Goal: Task Accomplishment & Management: Manage account settings

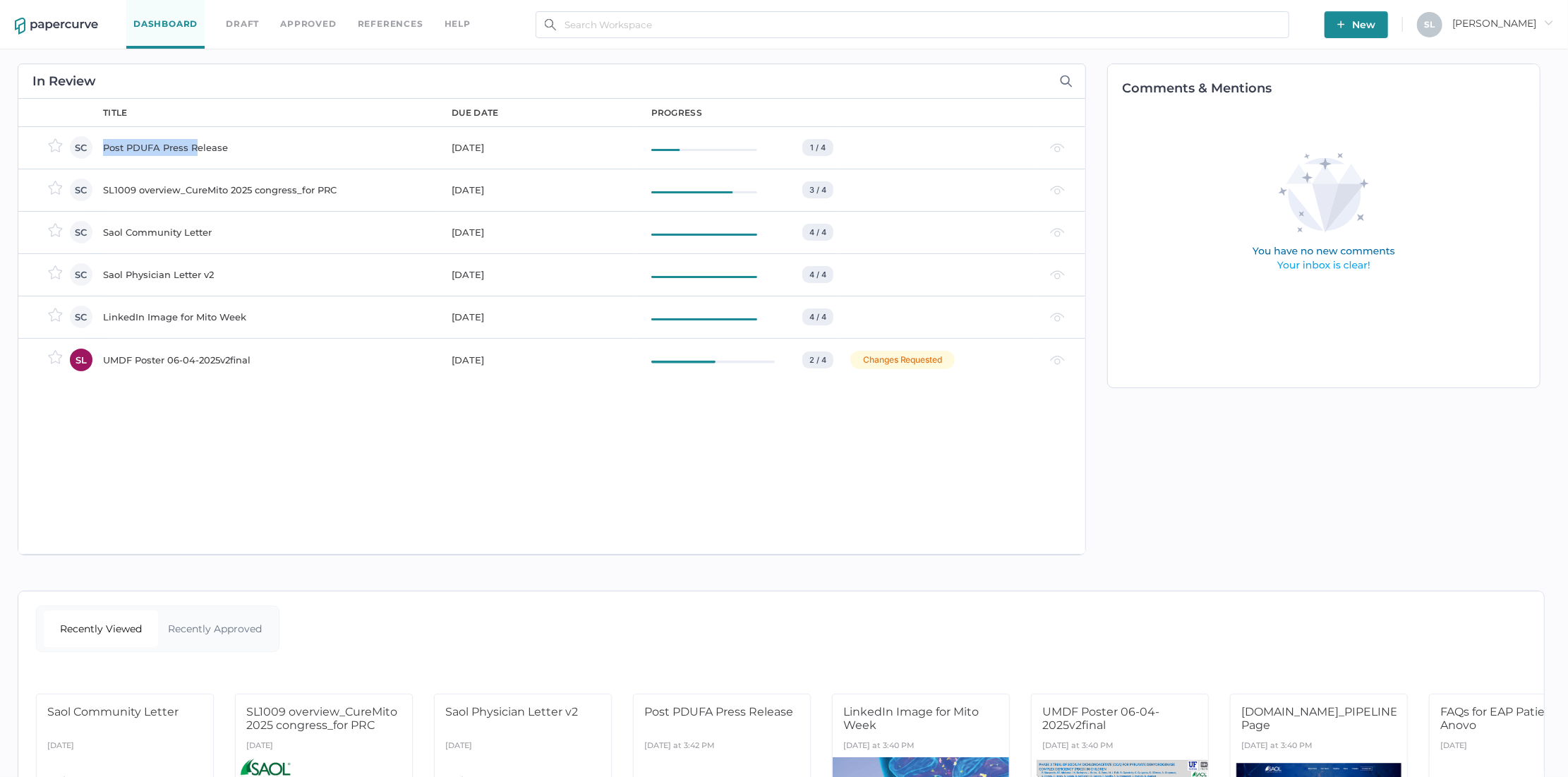
drag, startPoint x: 194, startPoint y: 148, endPoint x: 250, endPoint y: 139, distance: 56.7
click at [250, 139] on div "Post PDUFA Press Release" at bounding box center [268, 147] width 331 height 17
click at [189, 312] on div "LinkedIn Image for Mito Week" at bounding box center [268, 317] width 331 height 17
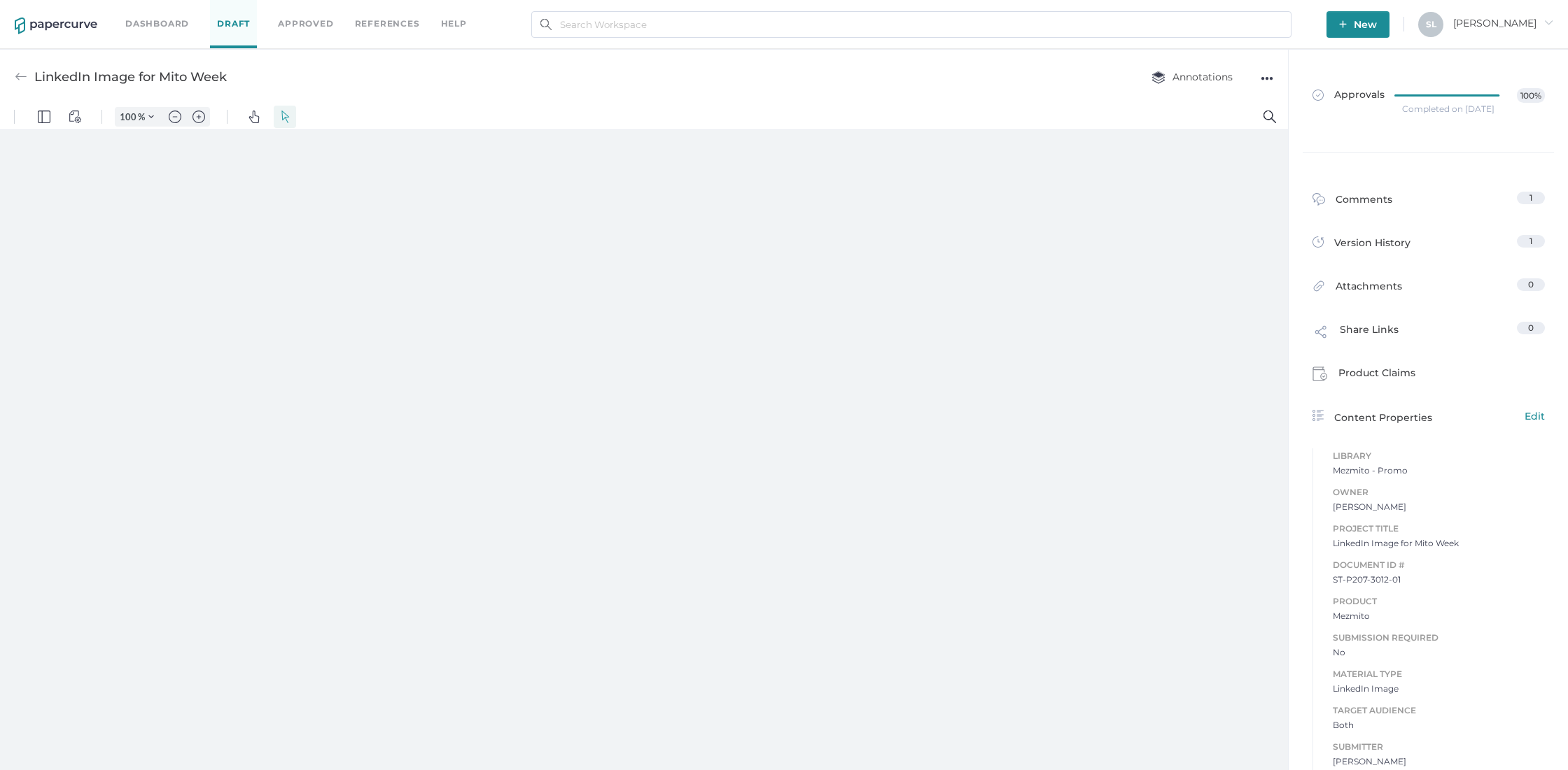
type input "85"
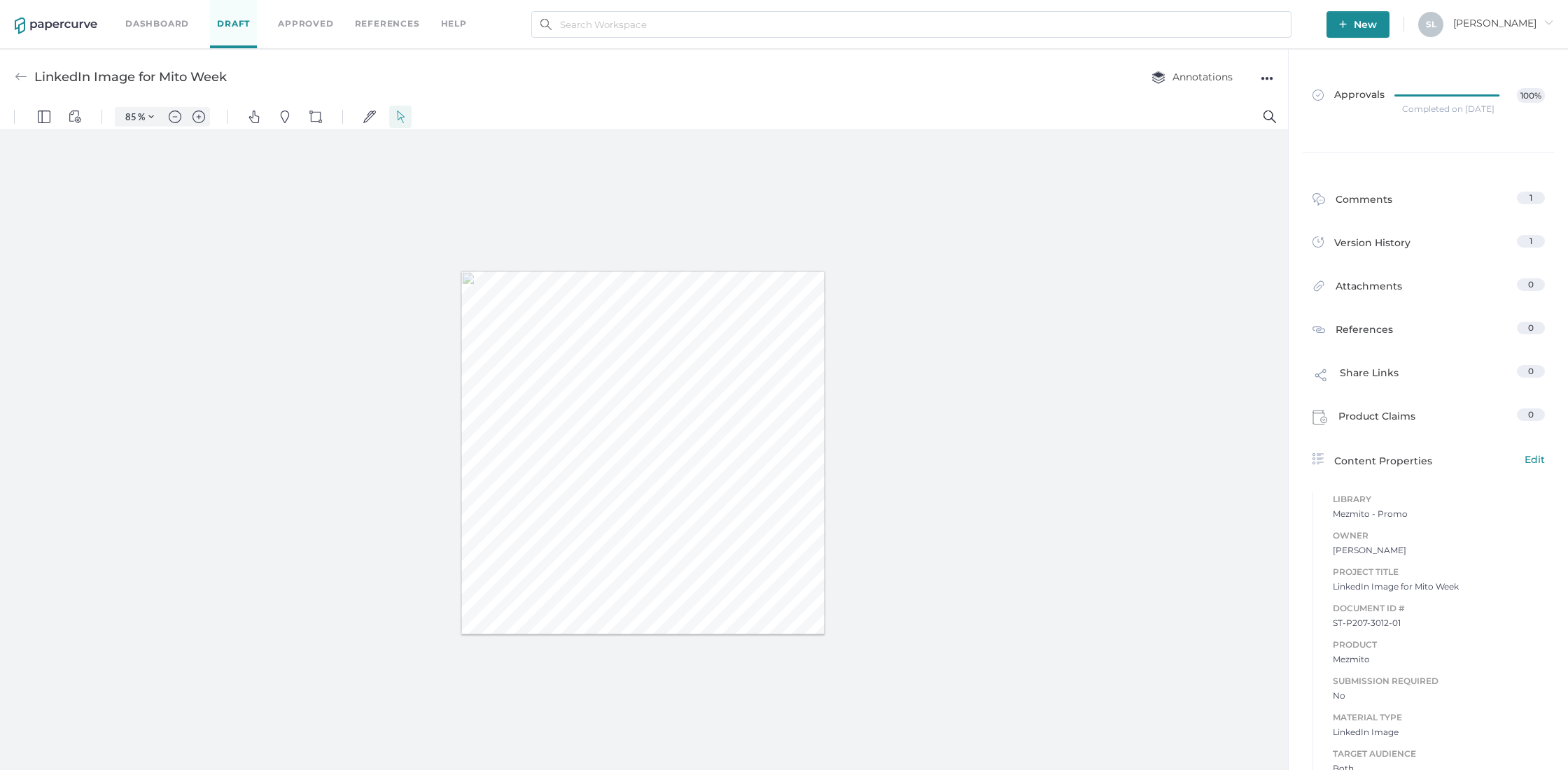
click at [1266, 78] on div "●●●" at bounding box center [1267, 78] width 12 height 20
click at [1195, 185] on span "Upload new version" at bounding box center [1211, 184] width 96 height 26
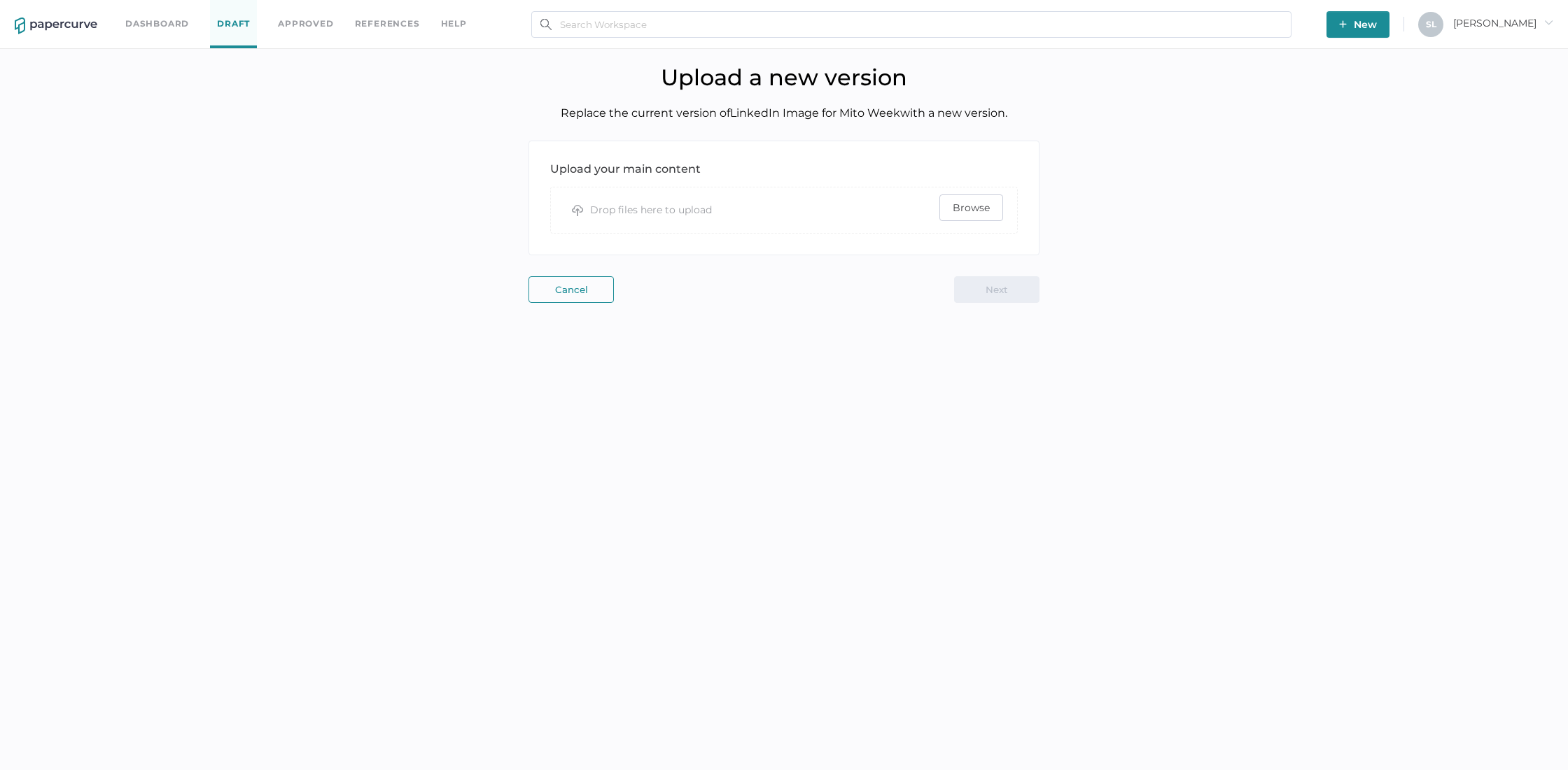
click at [980, 210] on span "Browse" at bounding box center [972, 208] width 37 height 25
click at [562, 288] on button "Cancel" at bounding box center [570, 289] width 85 height 26
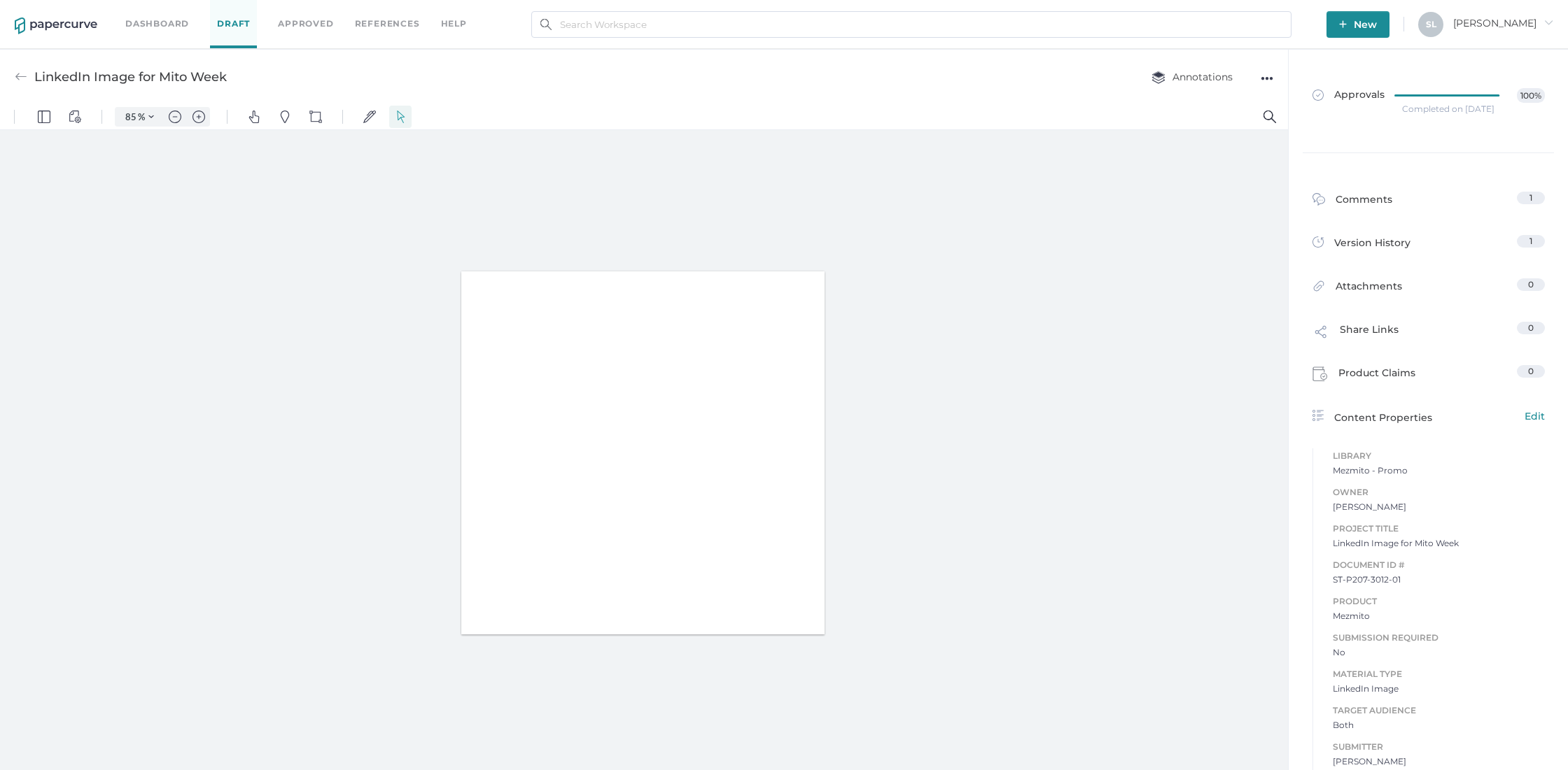
type input "85"
click at [22, 76] on img at bounding box center [21, 77] width 12 height 12
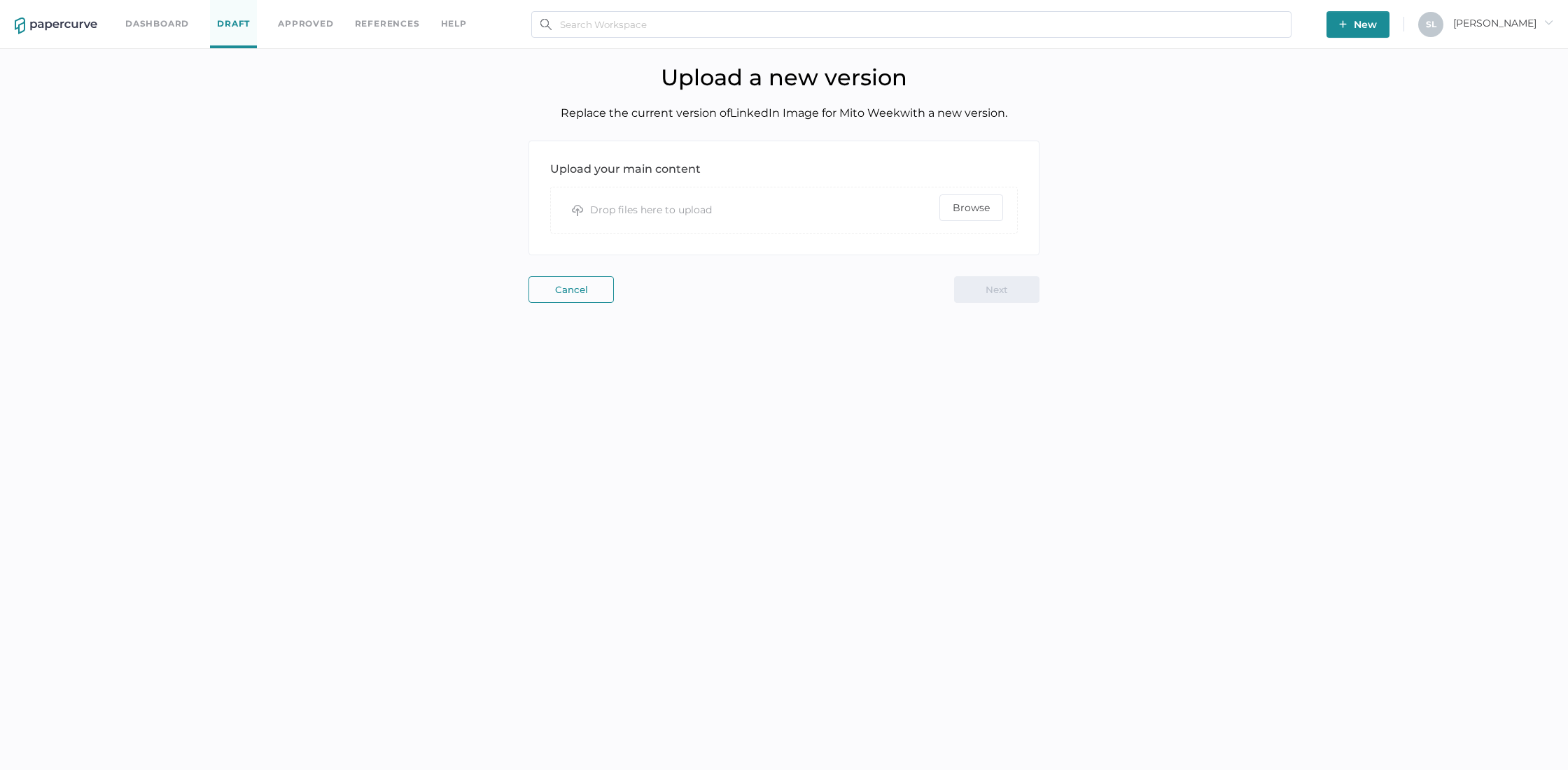
click at [170, 24] on link "Dashboard" at bounding box center [157, 23] width 64 height 15
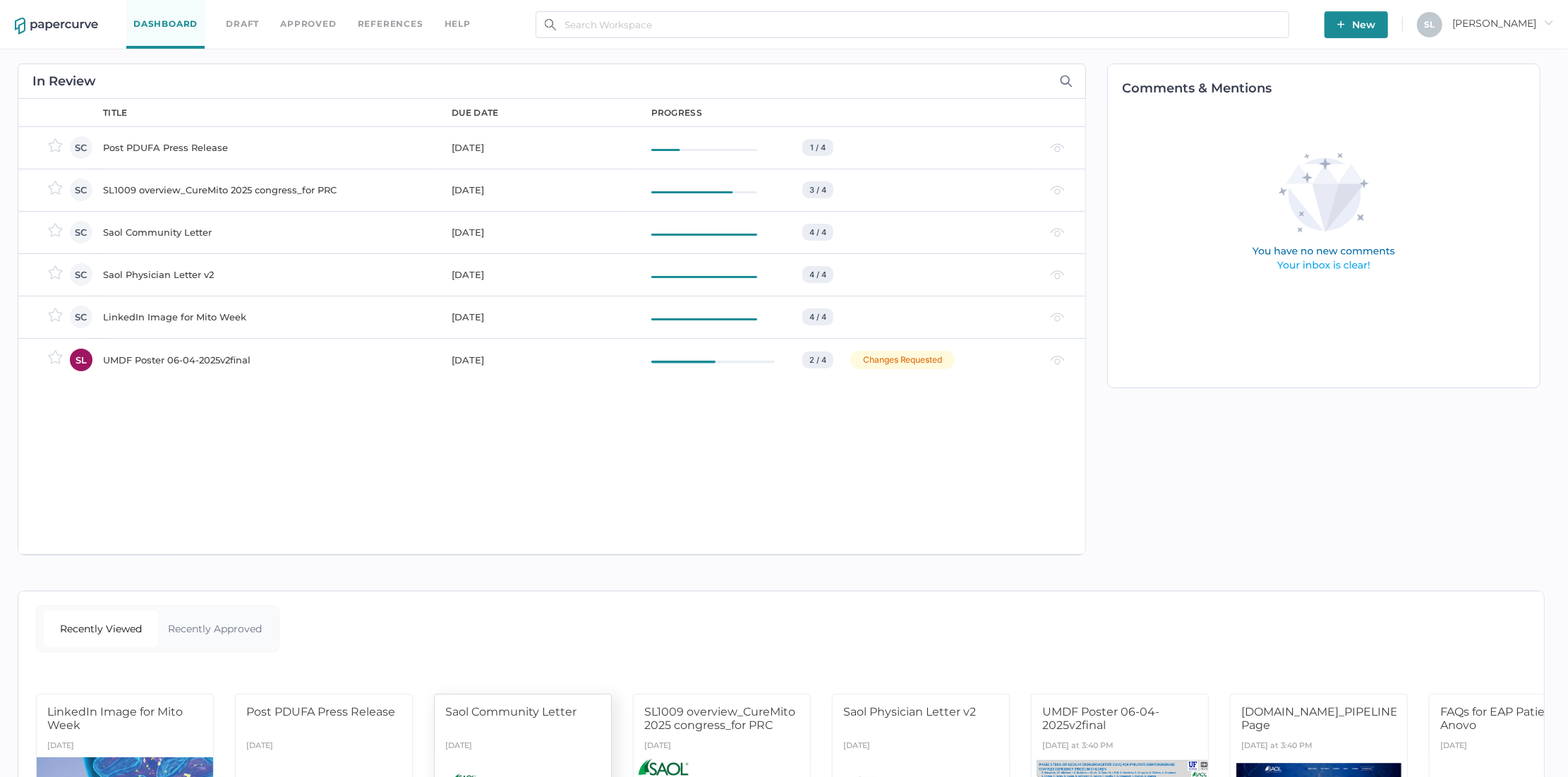
drag, startPoint x: 603, startPoint y: 595, endPoint x: 575, endPoint y: 760, distance: 167.4
click at [582, 726] on div "Dashboard Draft Approved References help New S L Sandy arrow_right In Review ow…" at bounding box center [784, 480] width 1568 height 960
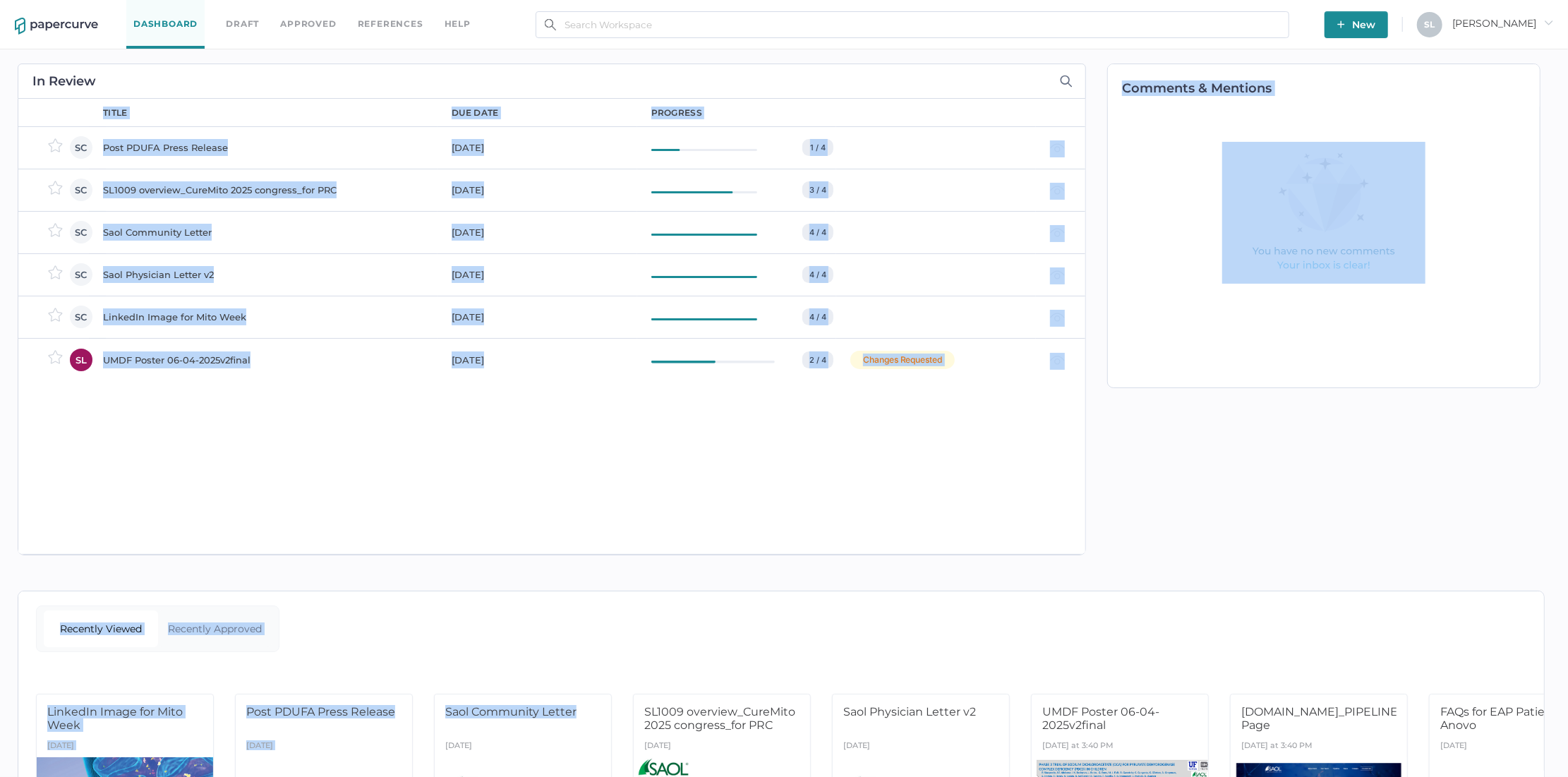
click at [695, 527] on div "title due date progress Post PDUFA Press Release Aug 27, 2025 1 / 4 JB Julie Br…" at bounding box center [587, 327] width 997 height 455
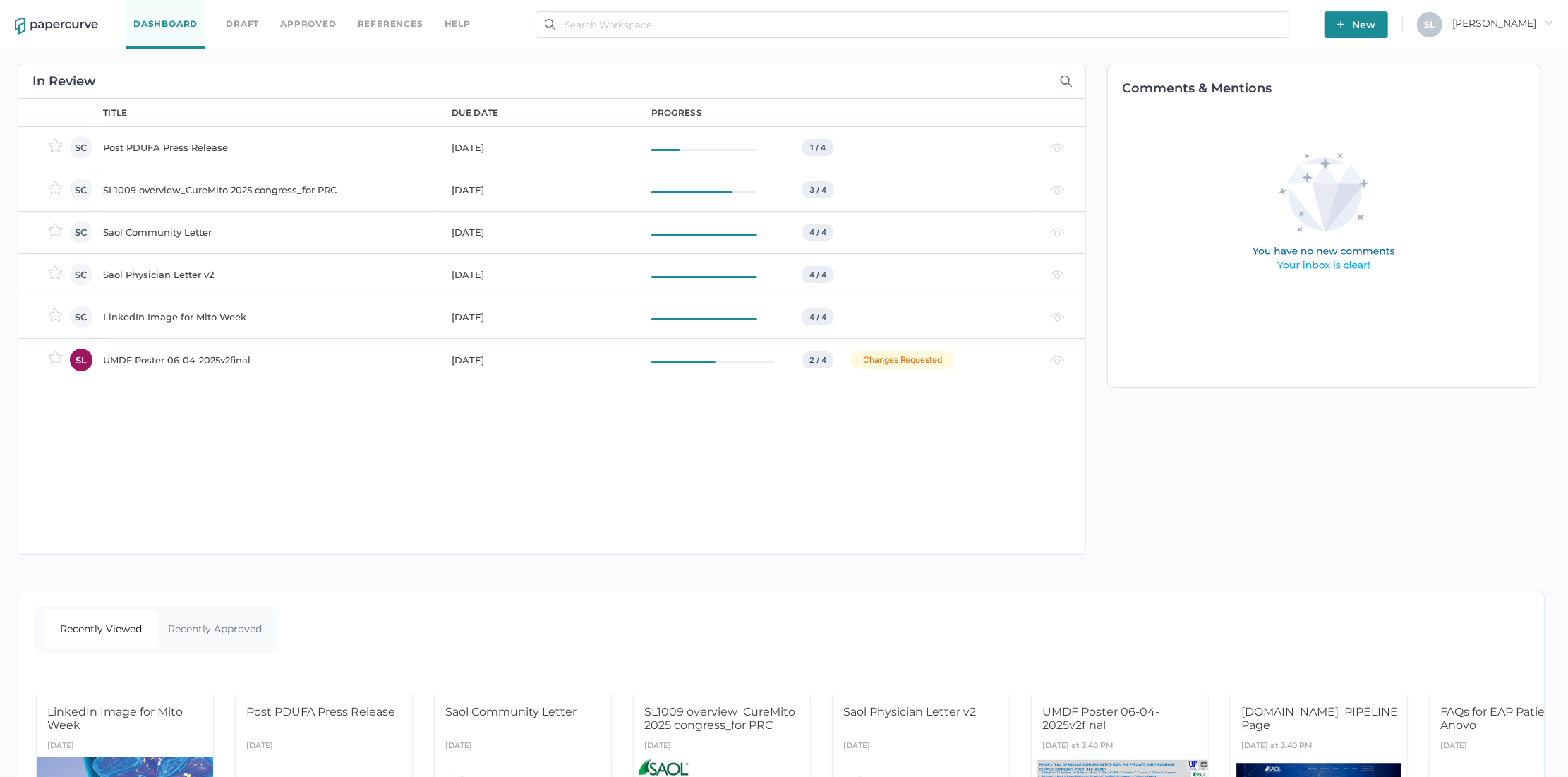
click at [194, 185] on div "SL1009 overview_CureMito 2025 congress_for PRC" at bounding box center [268, 190] width 331 height 17
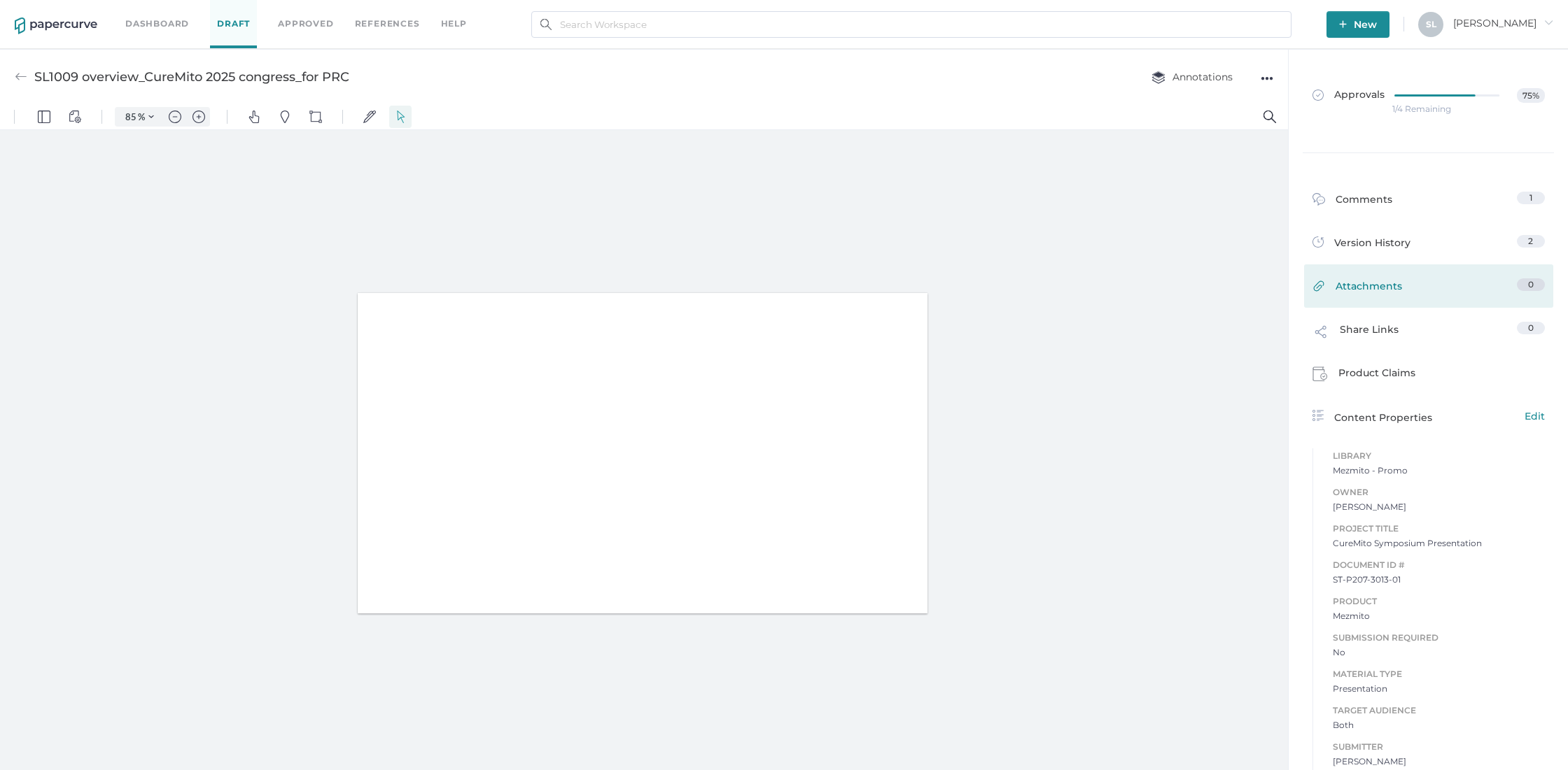
type input "85"
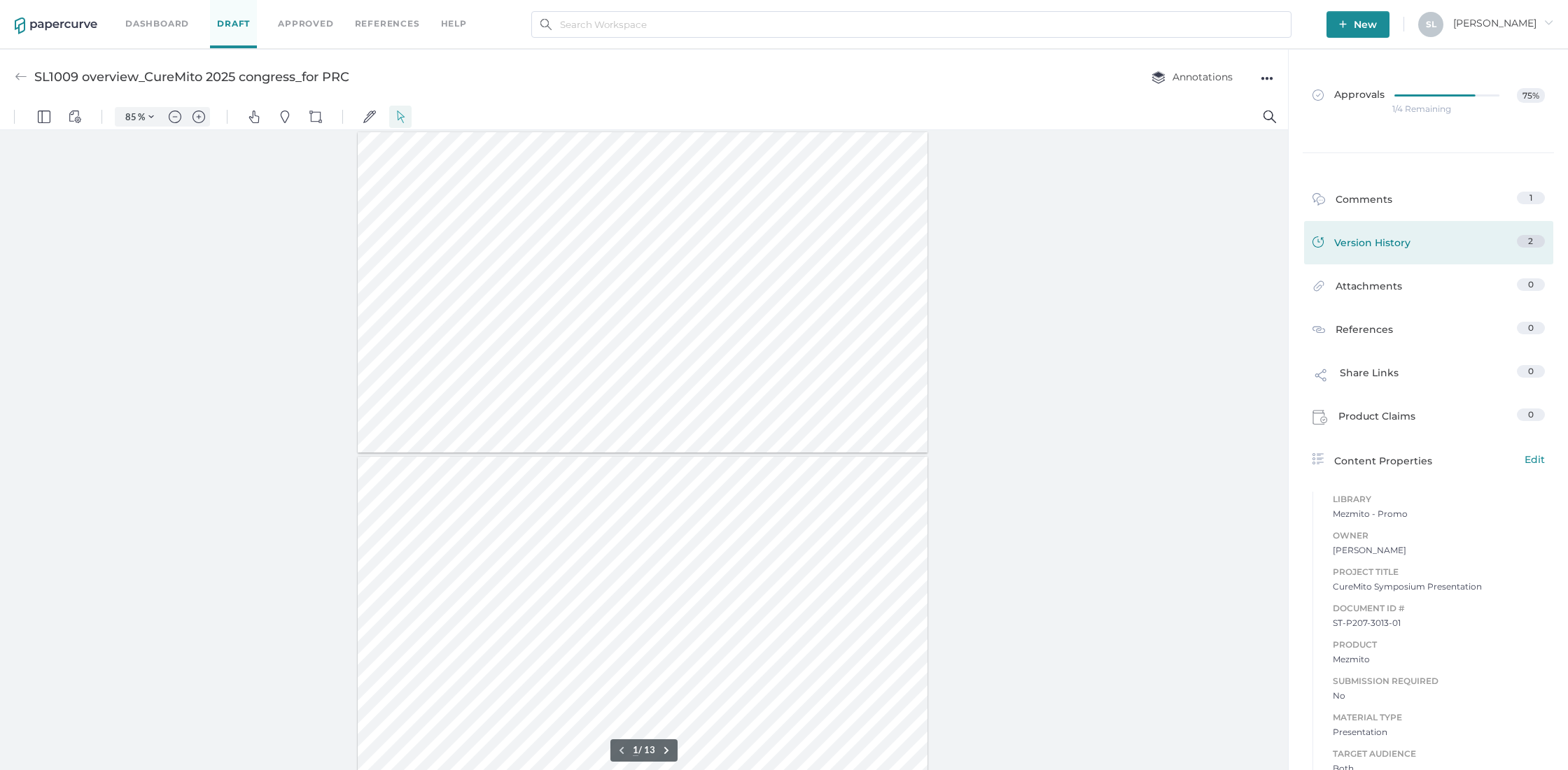
click at [1361, 239] on div "Version History" at bounding box center [1361, 244] width 98 height 20
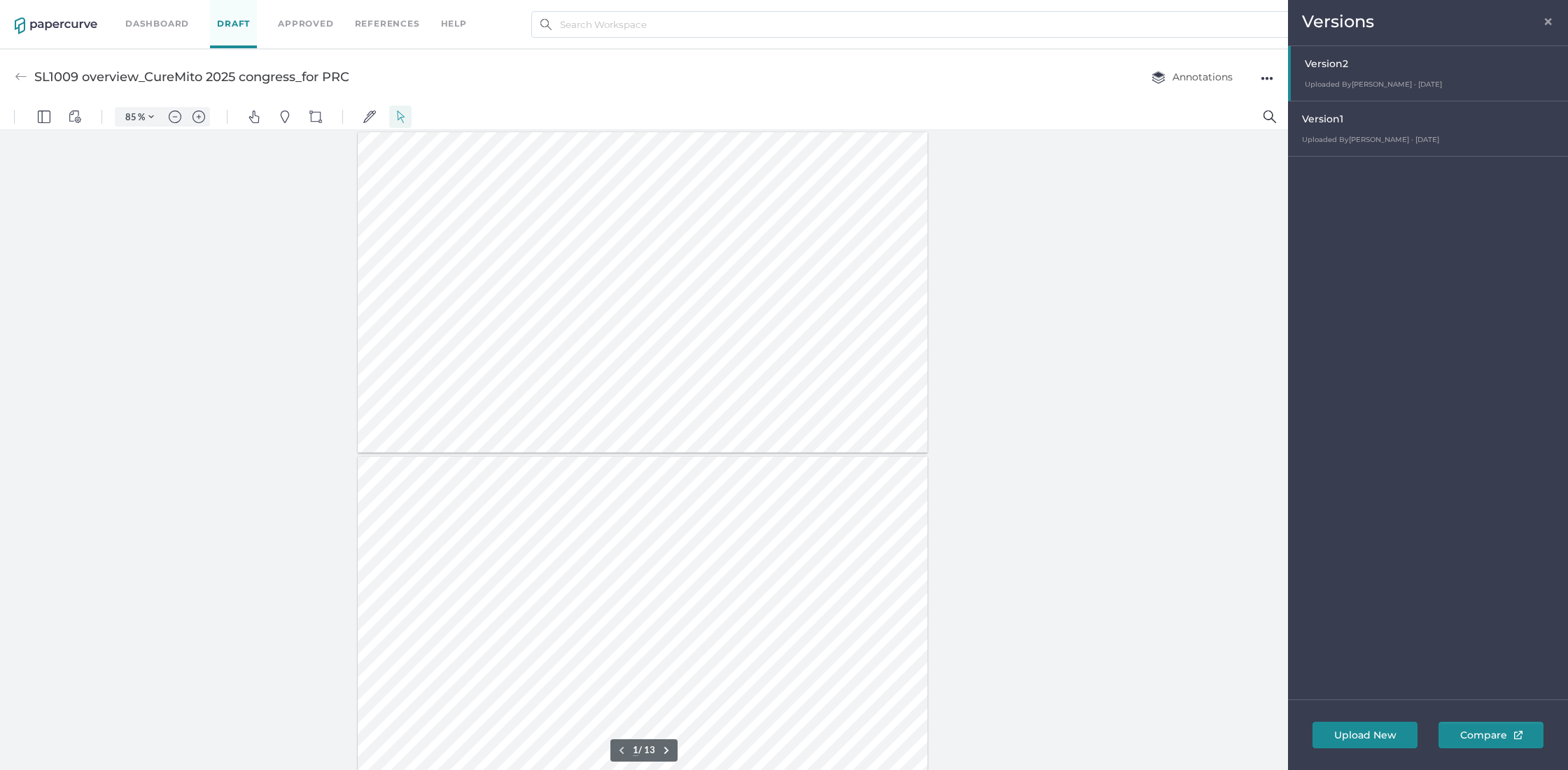
click at [1327, 63] on div at bounding box center [1429, 73] width 277 height 54
click at [1549, 18] on span "×" at bounding box center [1548, 20] width 11 height 11
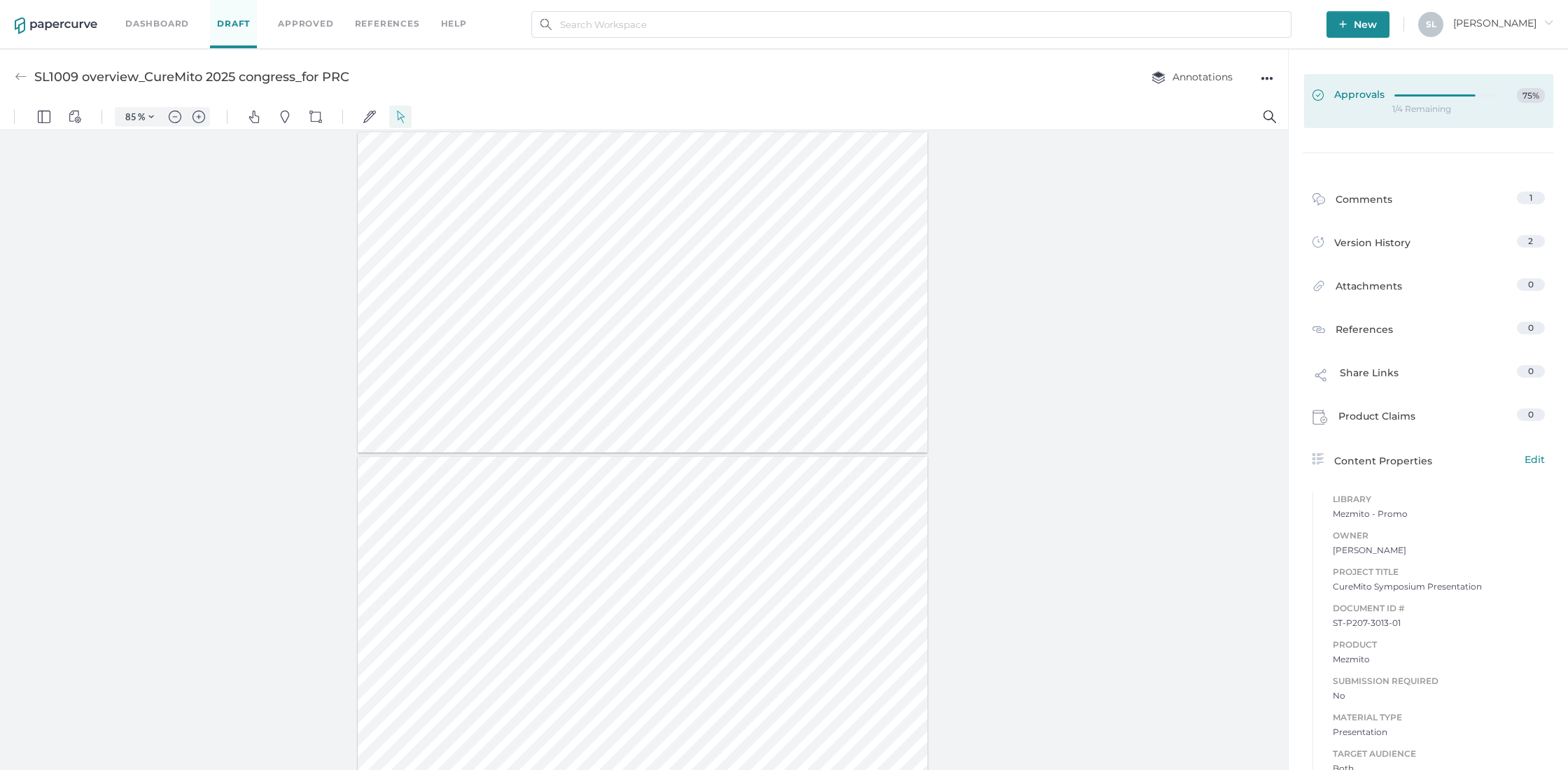
click at [1330, 88] on span "Approvals" at bounding box center [1348, 95] width 72 height 15
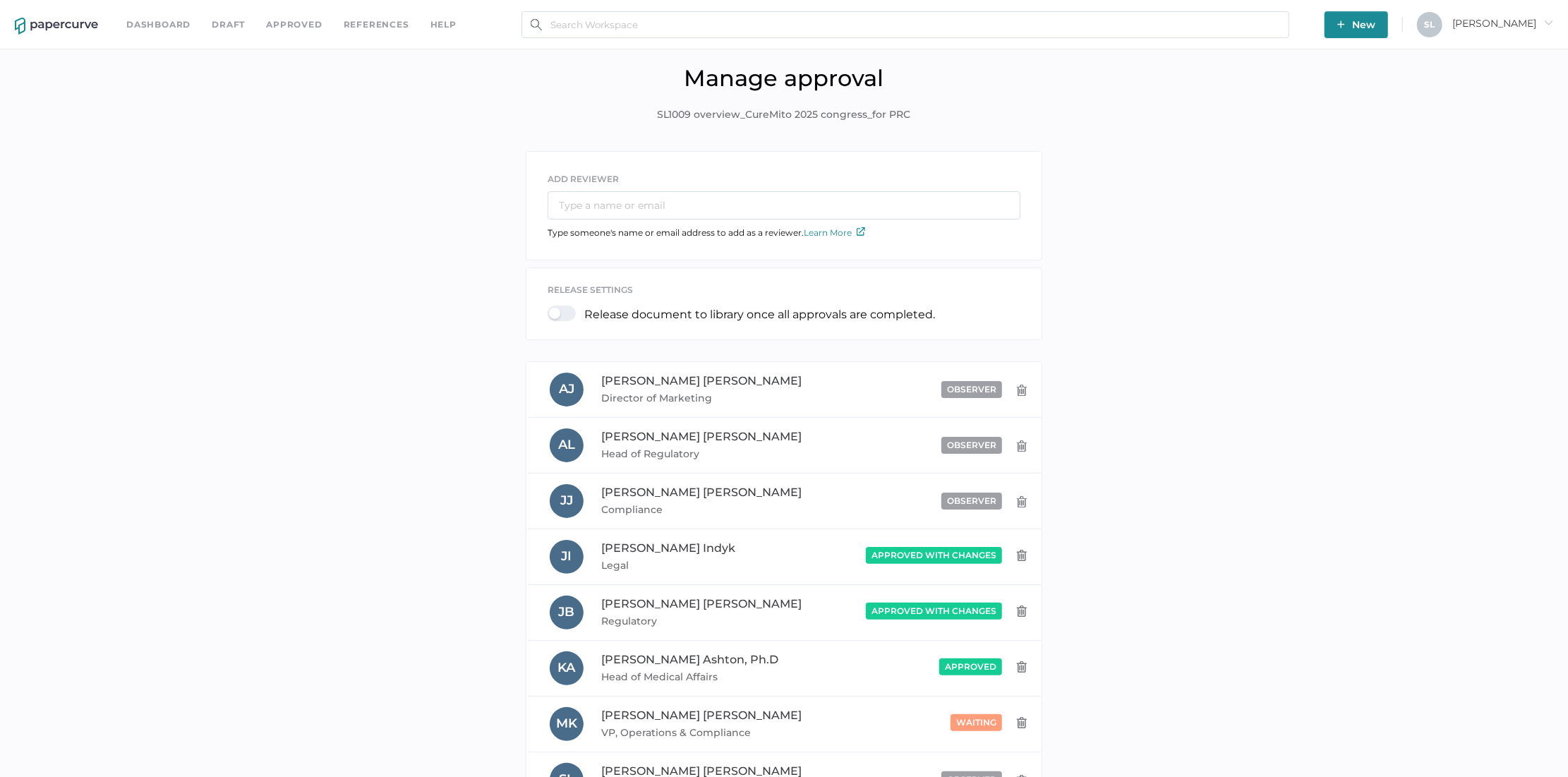
click at [147, 19] on link "Dashboard" at bounding box center [159, 25] width 64 height 15
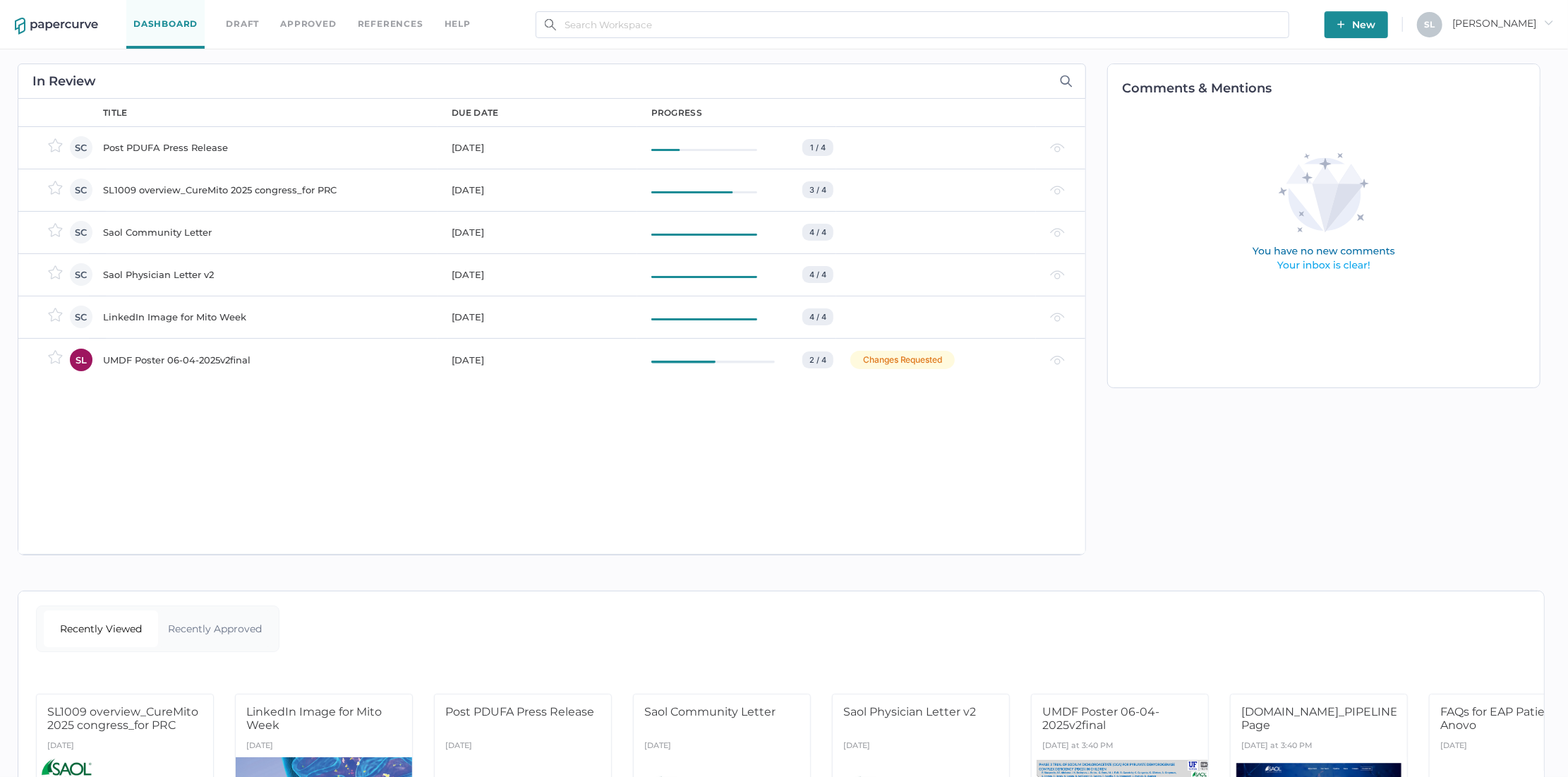
click at [168, 231] on div "Saol Community Letter" at bounding box center [268, 232] width 331 height 17
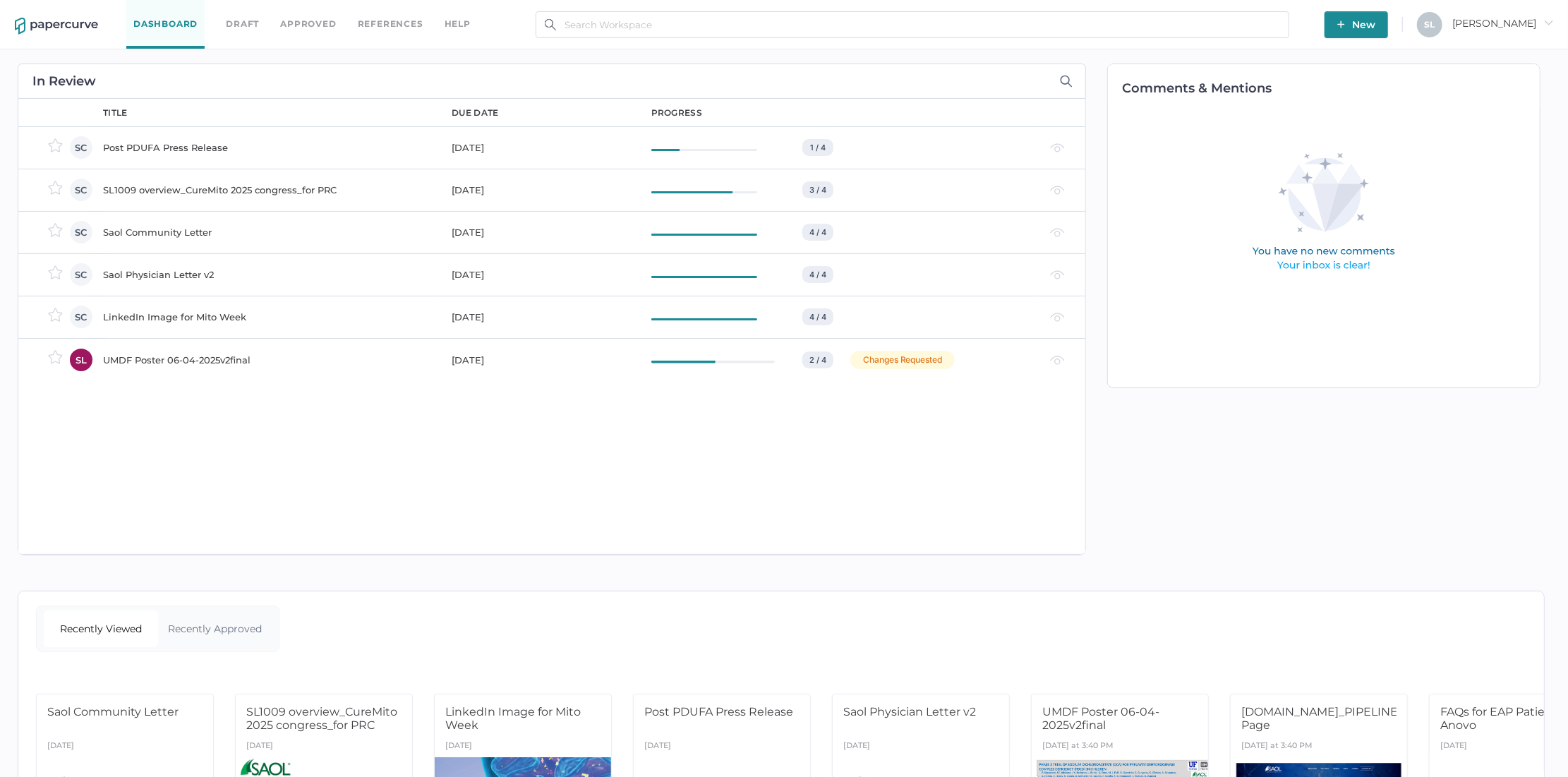
click at [1375, 21] on span "New" at bounding box center [1357, 25] width 38 height 26
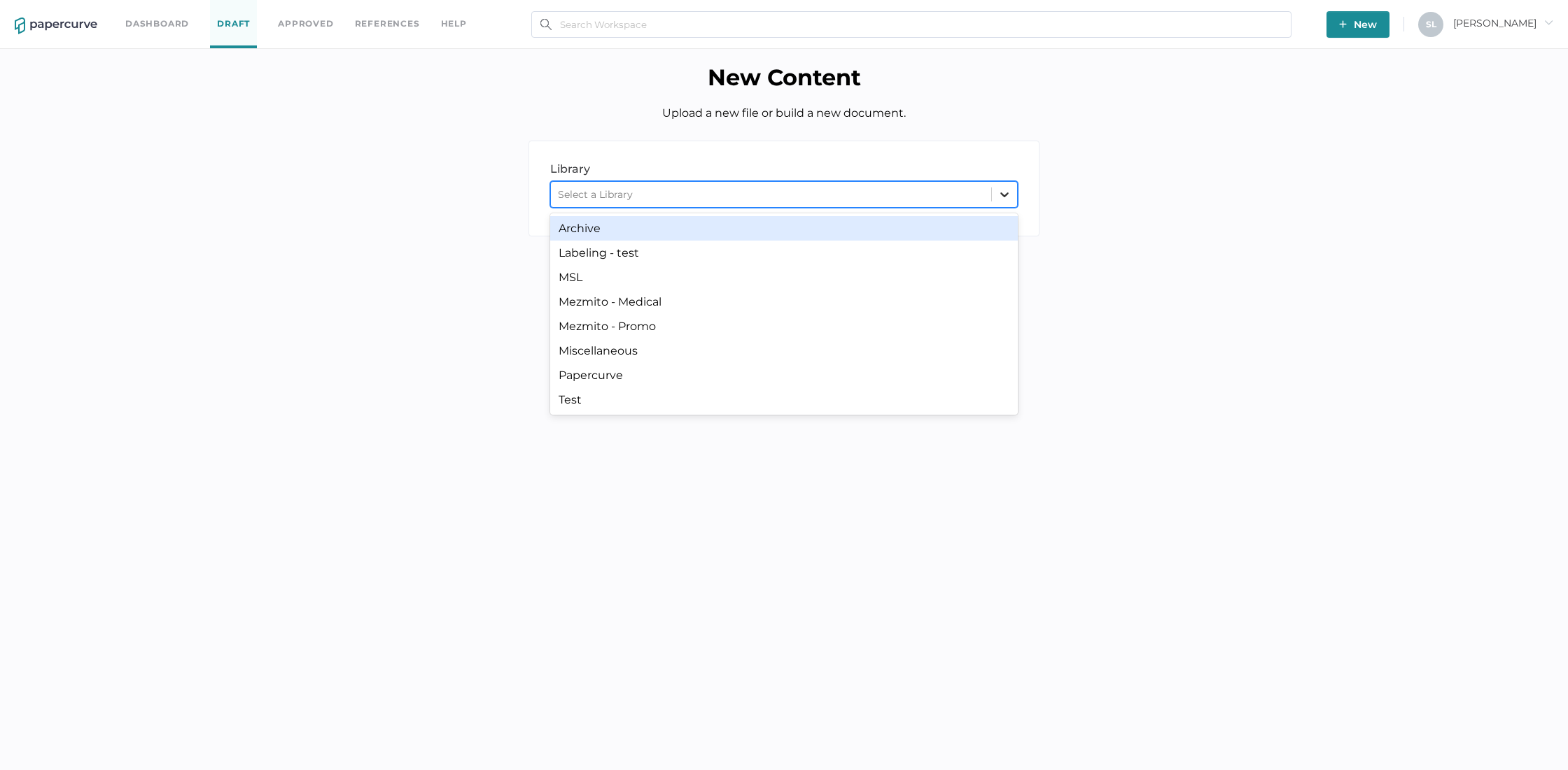
click at [1004, 187] on icon at bounding box center [1004, 194] width 14 height 14
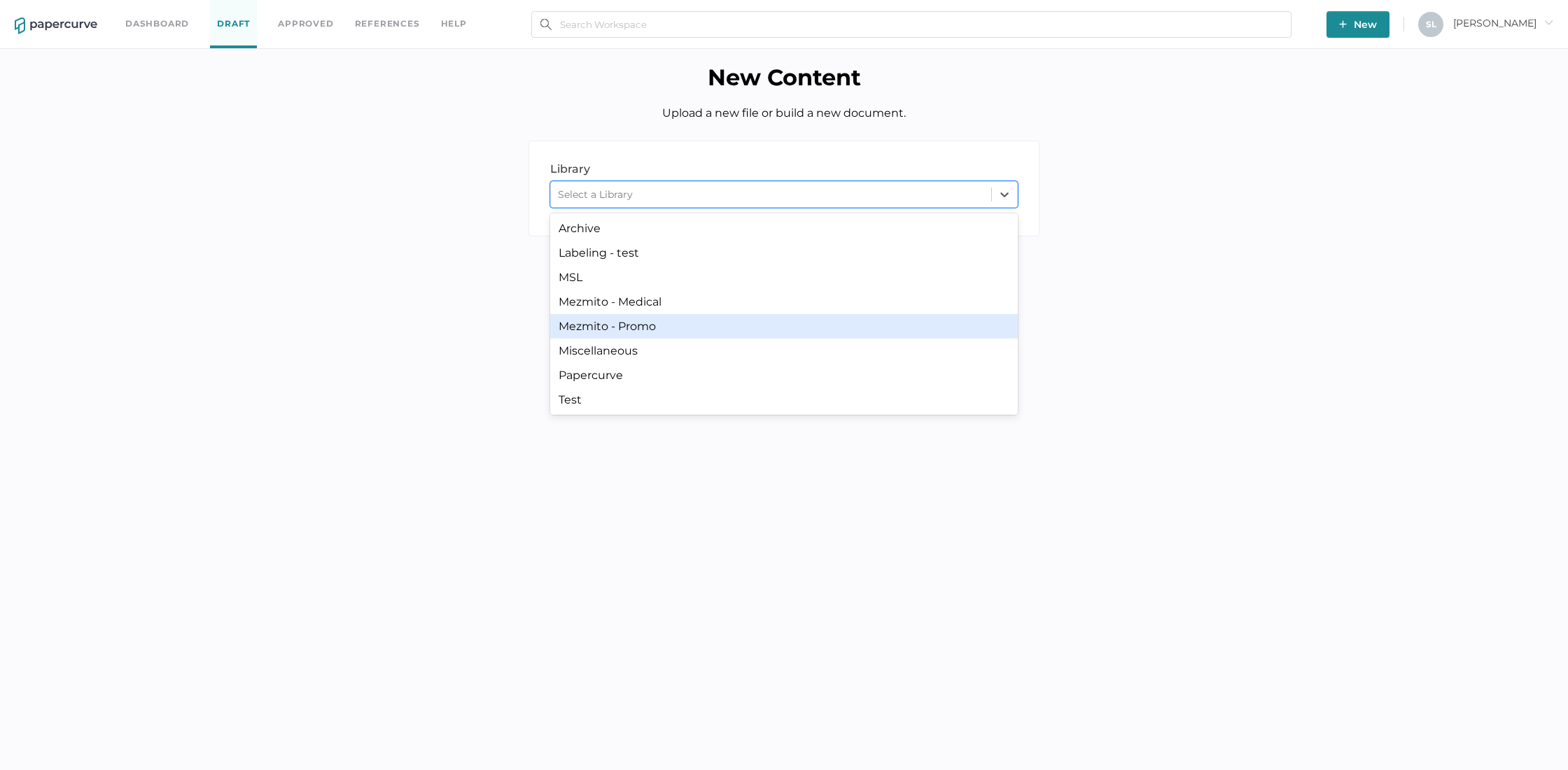
click at [693, 321] on div "Mezmito - Promo" at bounding box center [784, 327] width 467 height 24
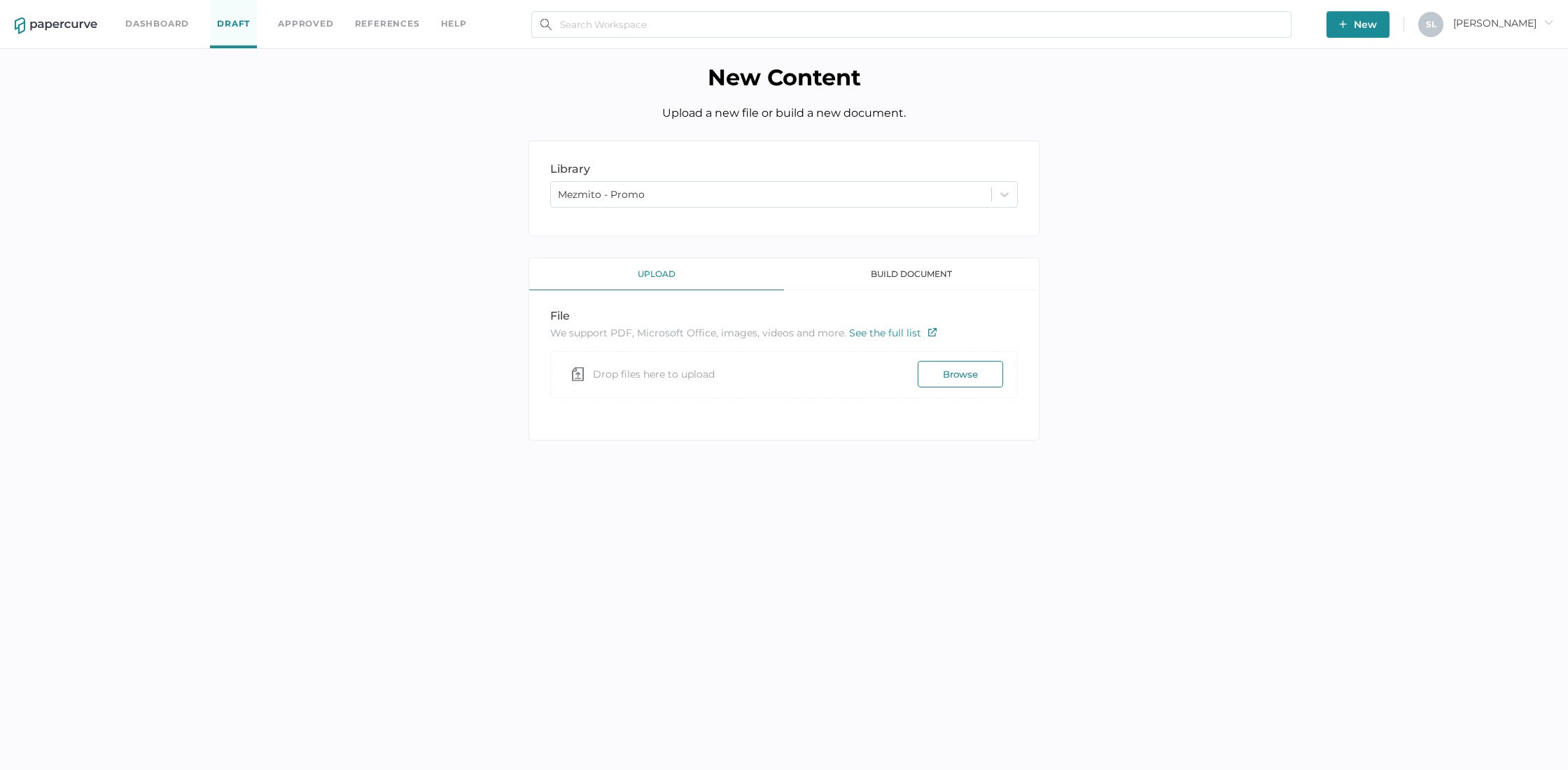
click at [936, 379] on button "Browse" at bounding box center [960, 374] width 85 height 26
click at [963, 381] on button "Browse" at bounding box center [960, 374] width 85 height 26
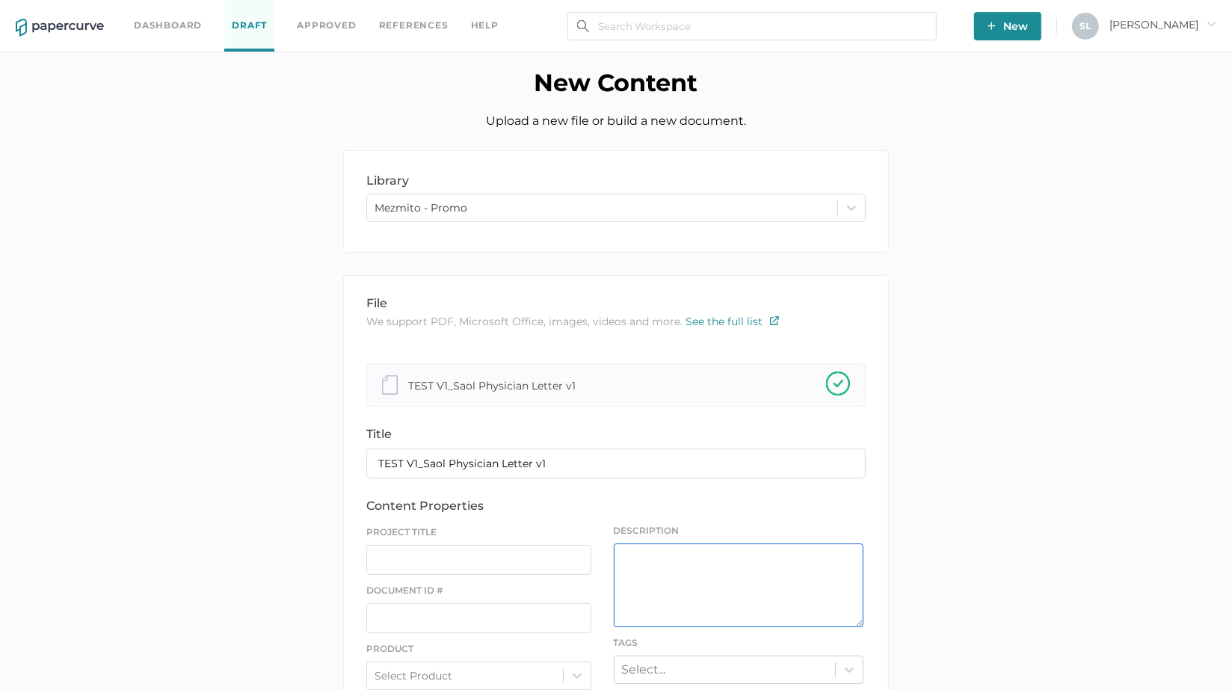
click at [734, 567] on textarea at bounding box center [739, 586] width 250 height 84
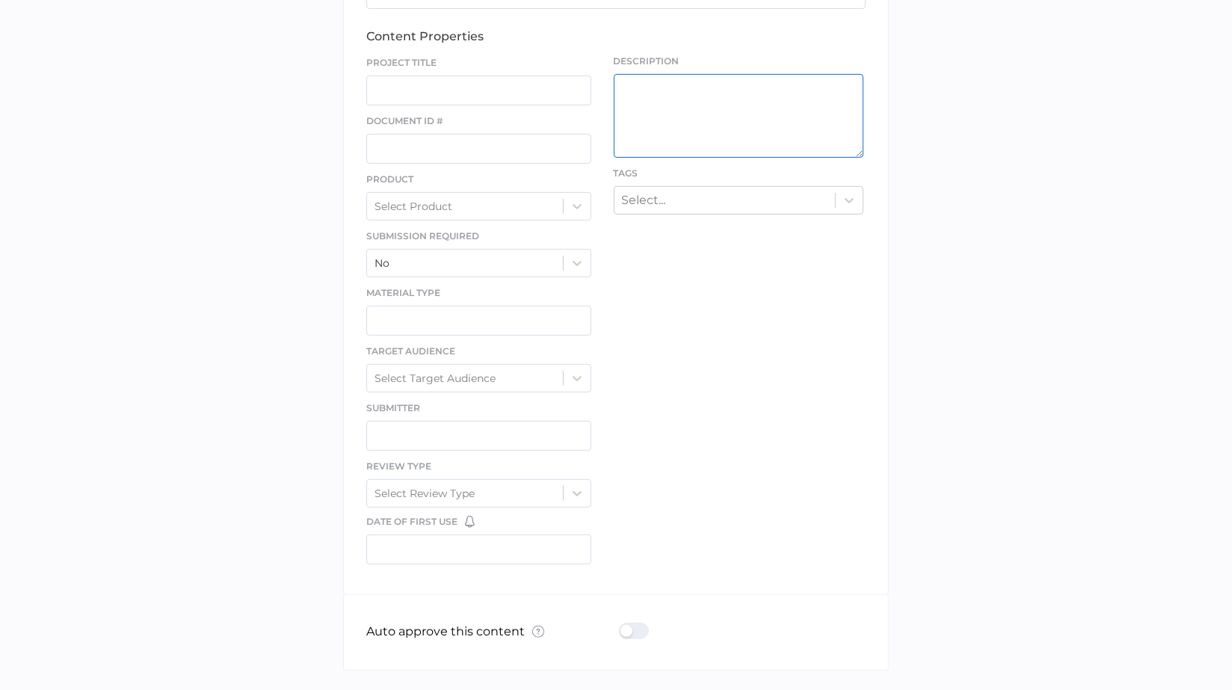
scroll to position [365, 0]
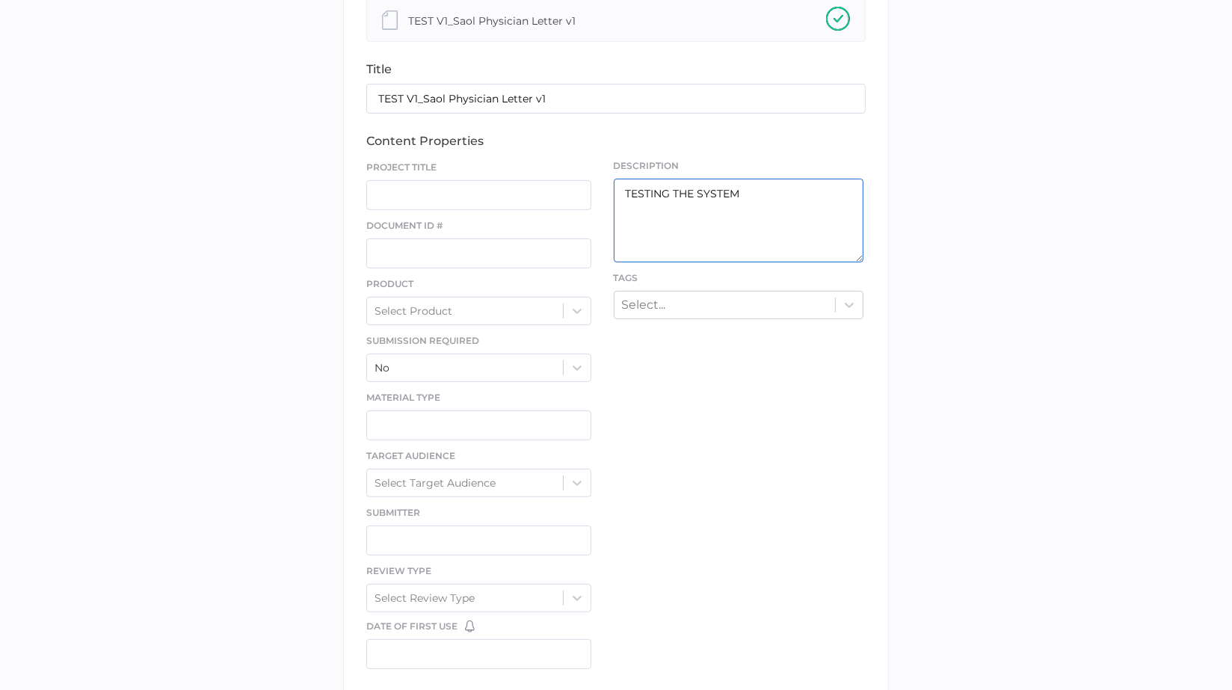
type textarea "TESTING THE SYSTEM"
click at [829, 526] on div "file We support PDF, Microsoft Office, images, videos and more. See the full li…" at bounding box center [616, 305] width 546 height 790
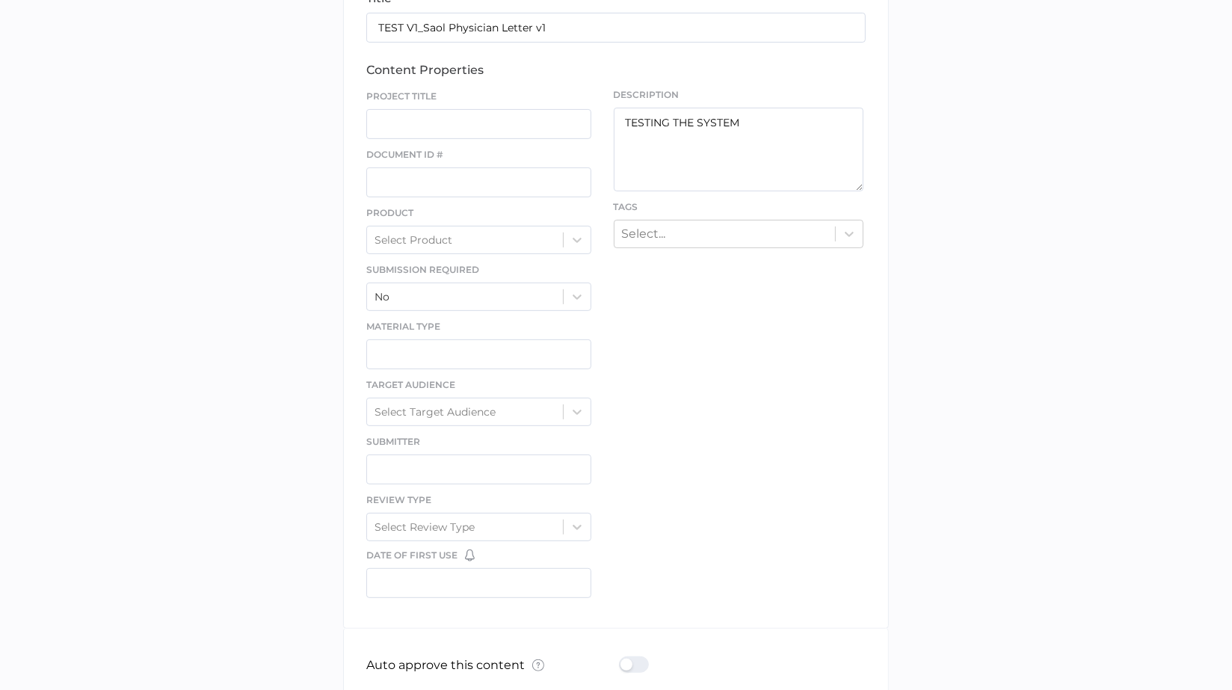
scroll to position [522, 0]
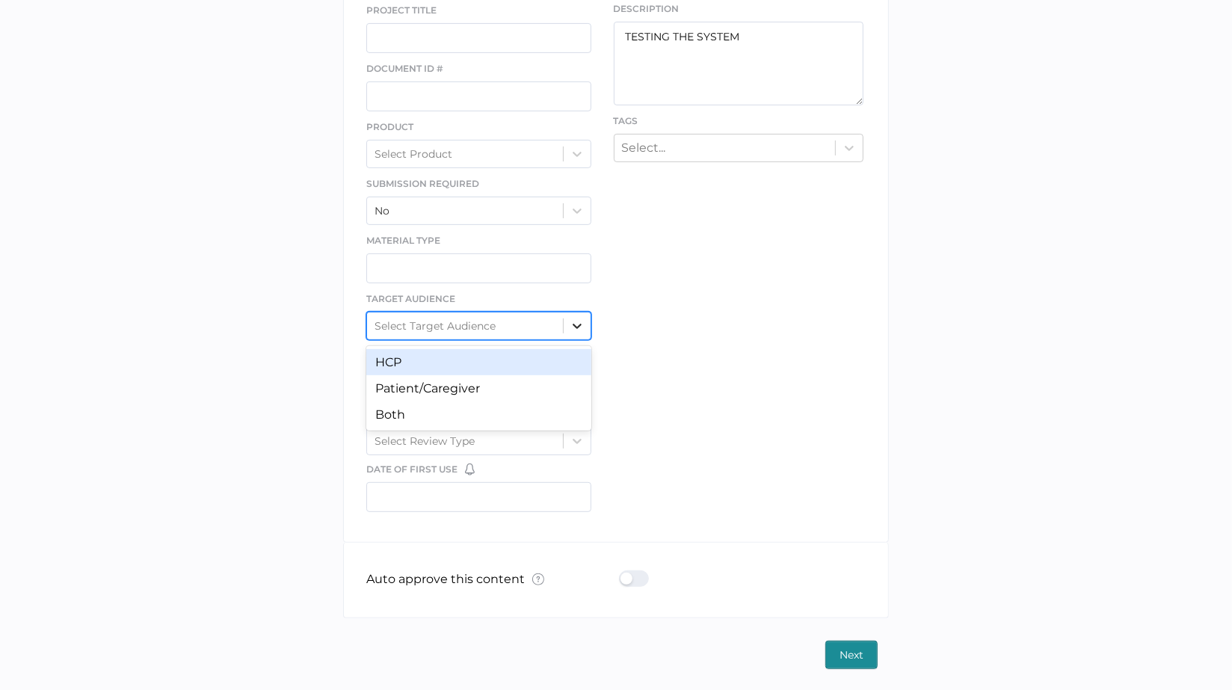
click at [585, 322] on div at bounding box center [577, 326] width 27 height 27
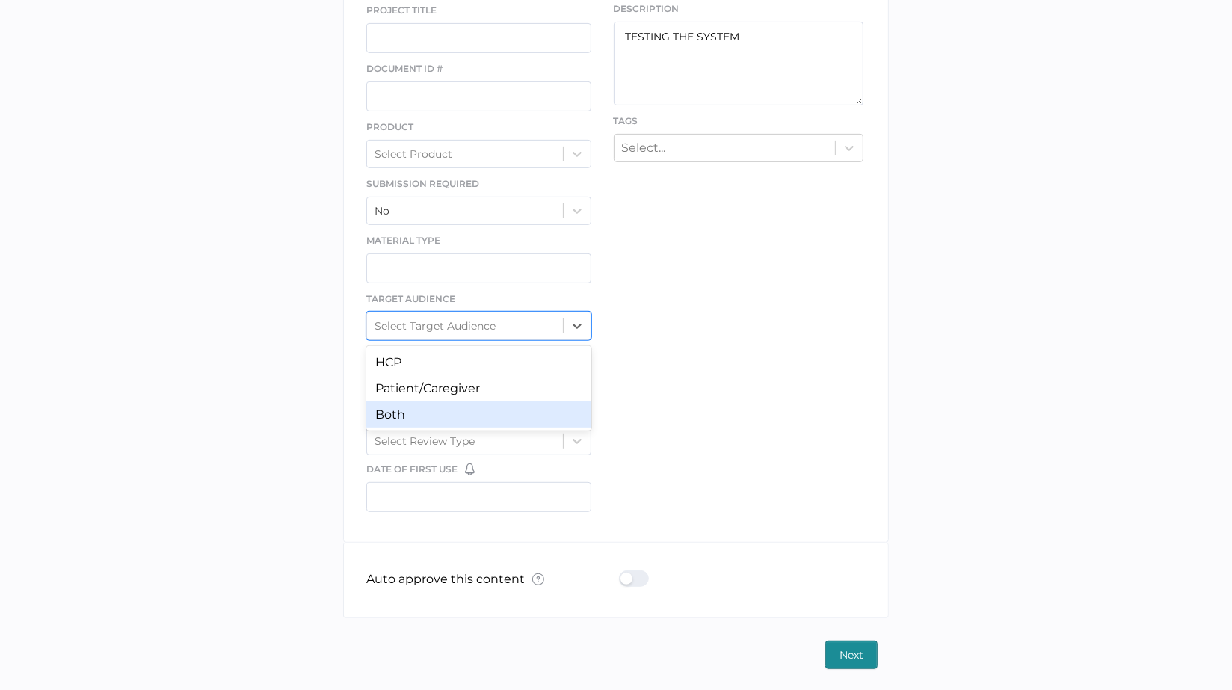
drag, startPoint x: 562, startPoint y: 409, endPoint x: 575, endPoint y: 422, distance: 18.0
click at [575, 422] on div "Both" at bounding box center [478, 414] width 225 height 26
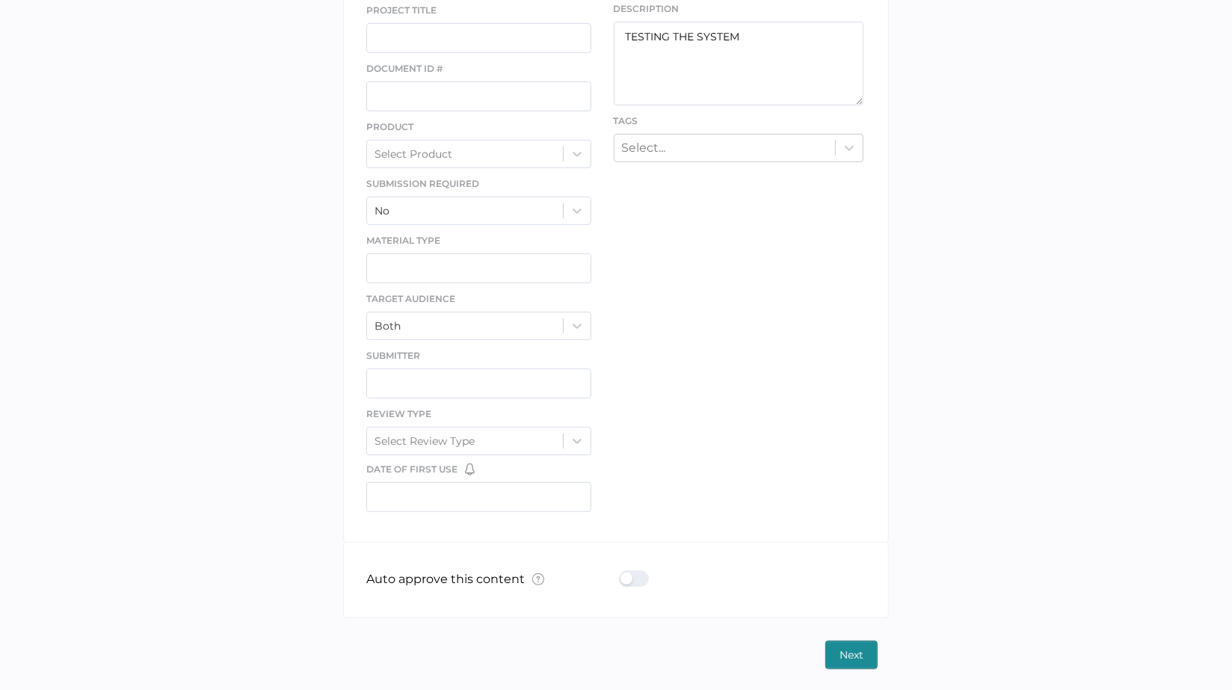
click at [846, 648] on span "Next" at bounding box center [852, 654] width 24 height 27
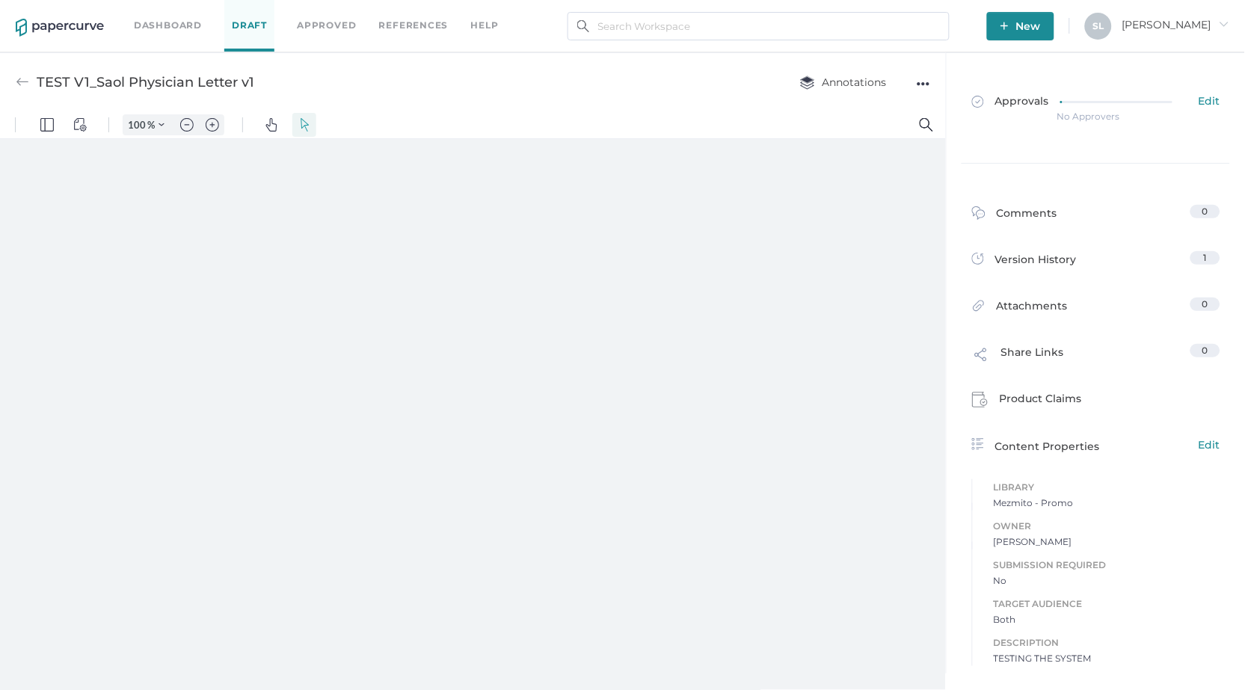
type input "85"
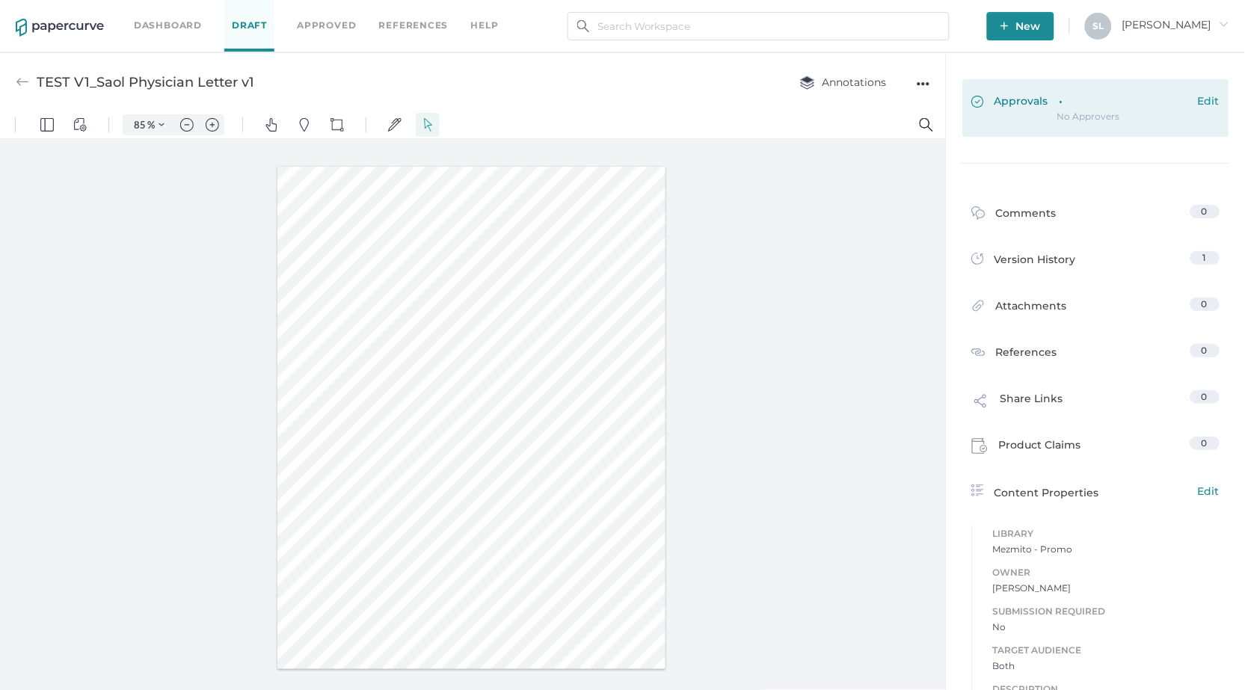
click at [1005, 100] on span "Approvals" at bounding box center [1010, 102] width 77 height 16
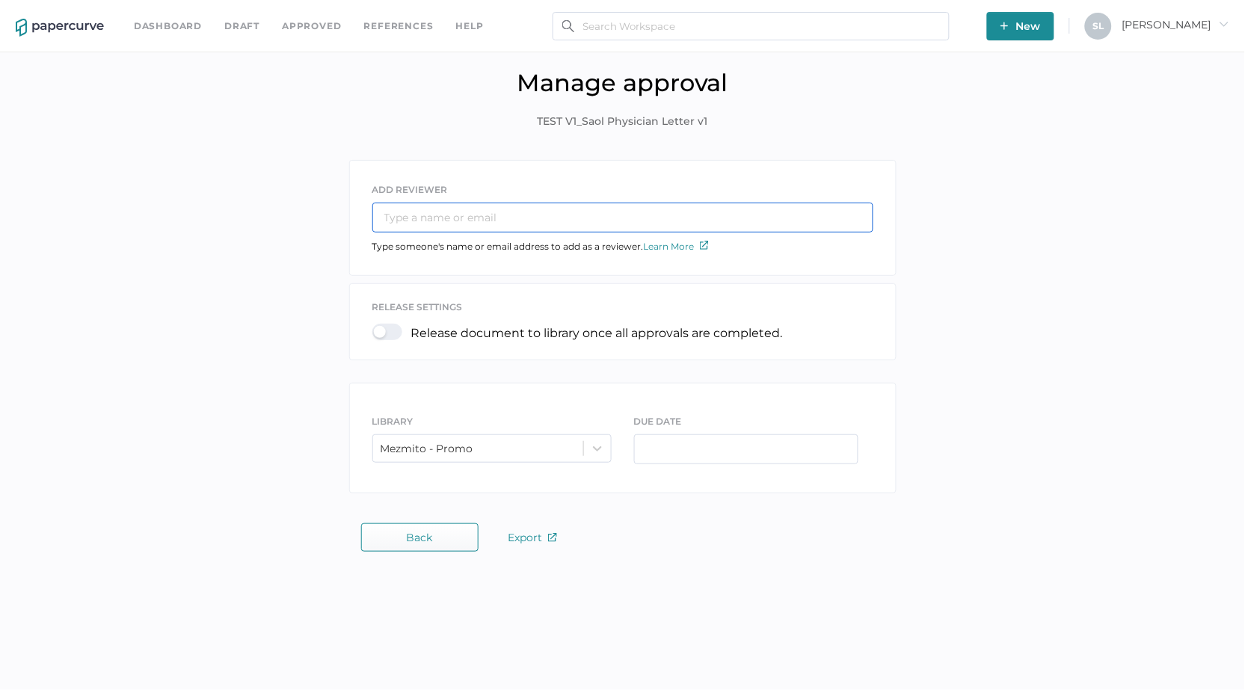
click at [482, 215] on input "text" at bounding box center [622, 218] width 501 height 30
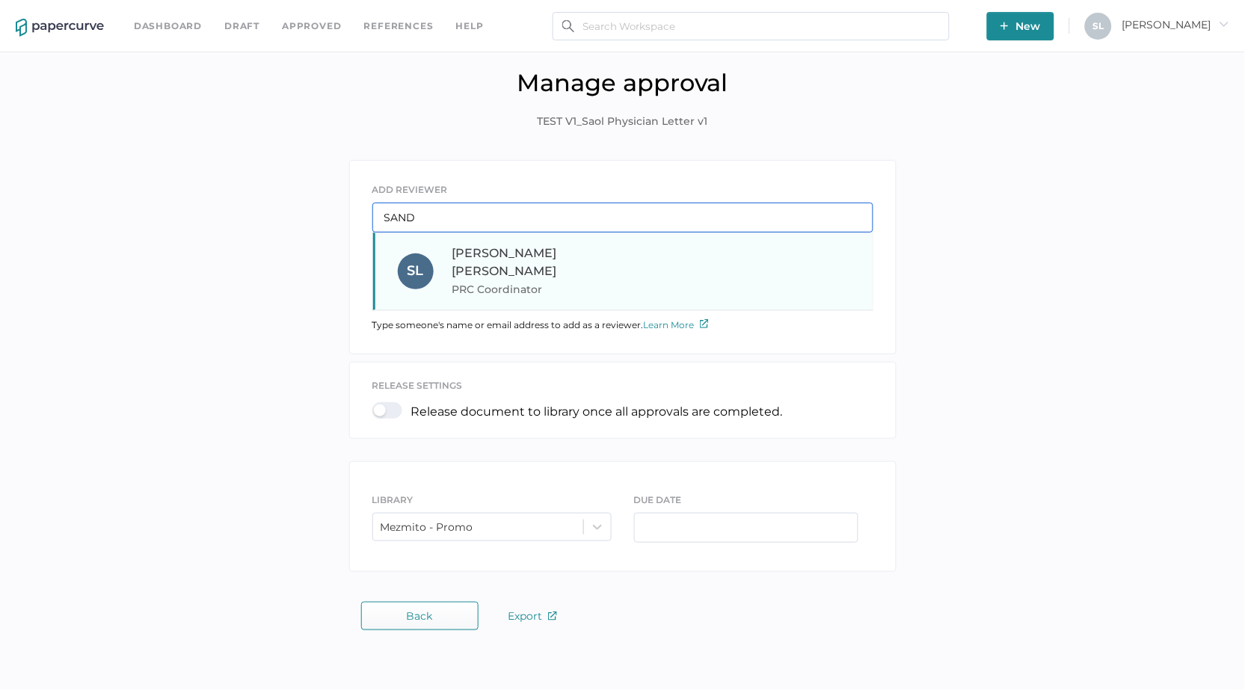
type input "SAND"
click at [476, 256] on span "Sandy Lee" at bounding box center [504, 262] width 105 height 32
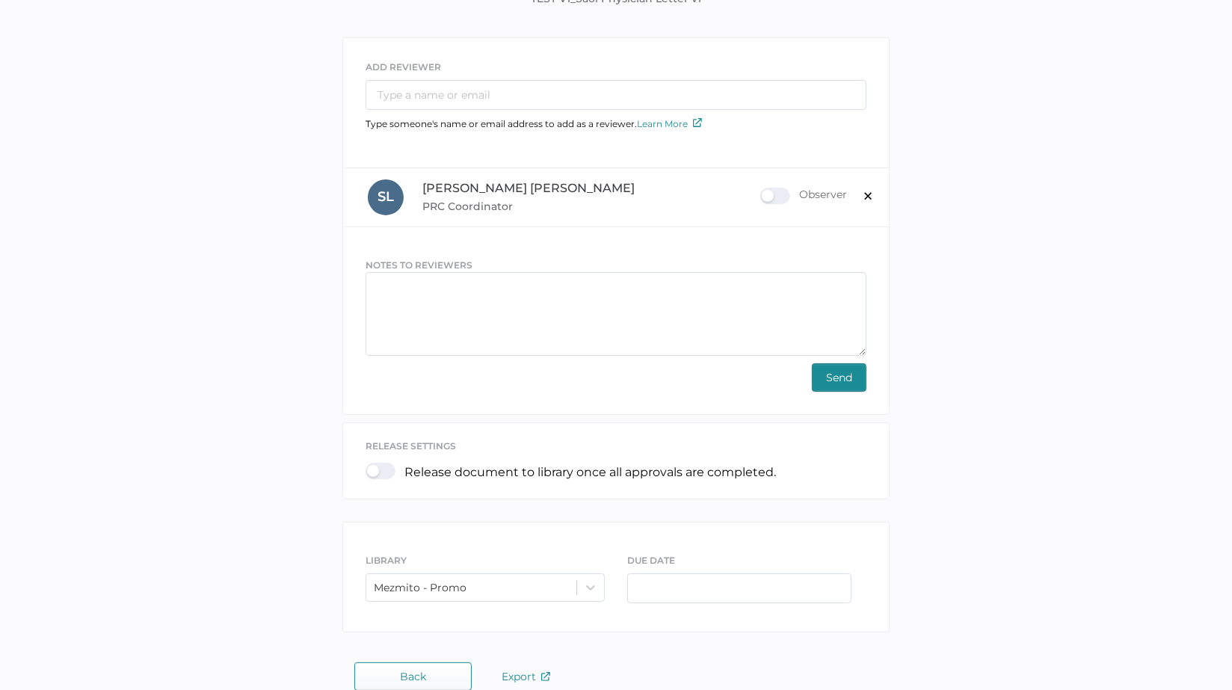
scroll to position [144, 0]
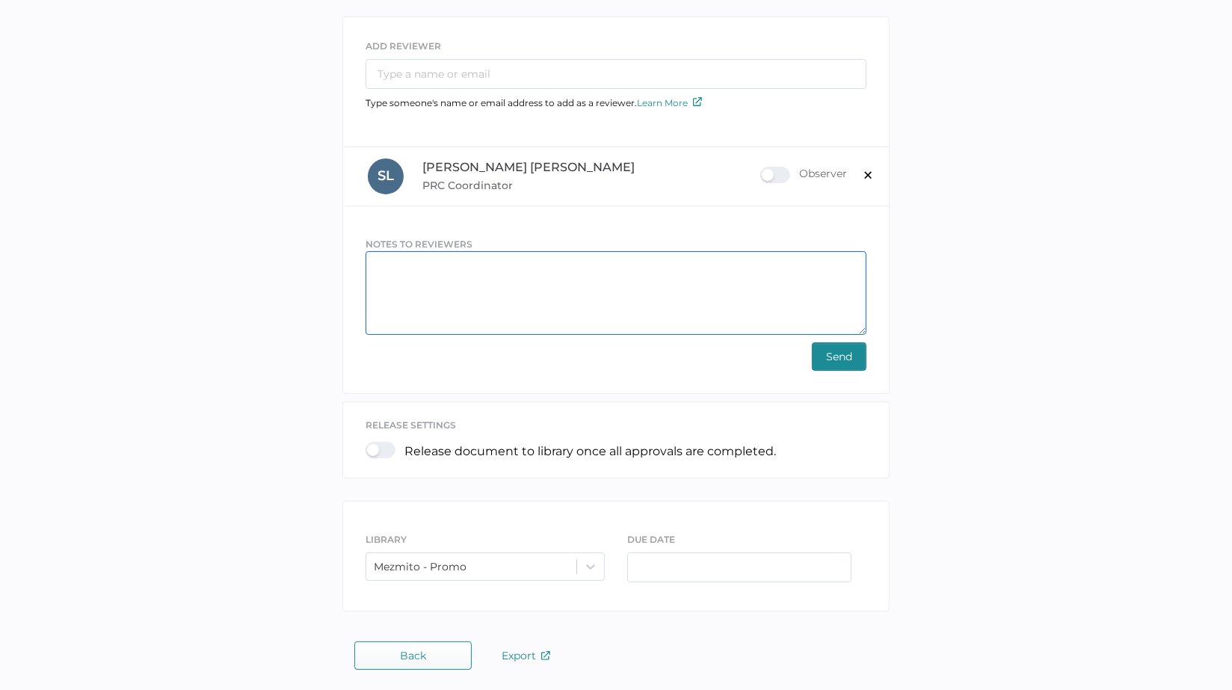
click at [606, 302] on textarea at bounding box center [616, 293] width 501 height 84
type textarea "testing version 1"
click at [852, 360] on button "Send" at bounding box center [839, 356] width 55 height 28
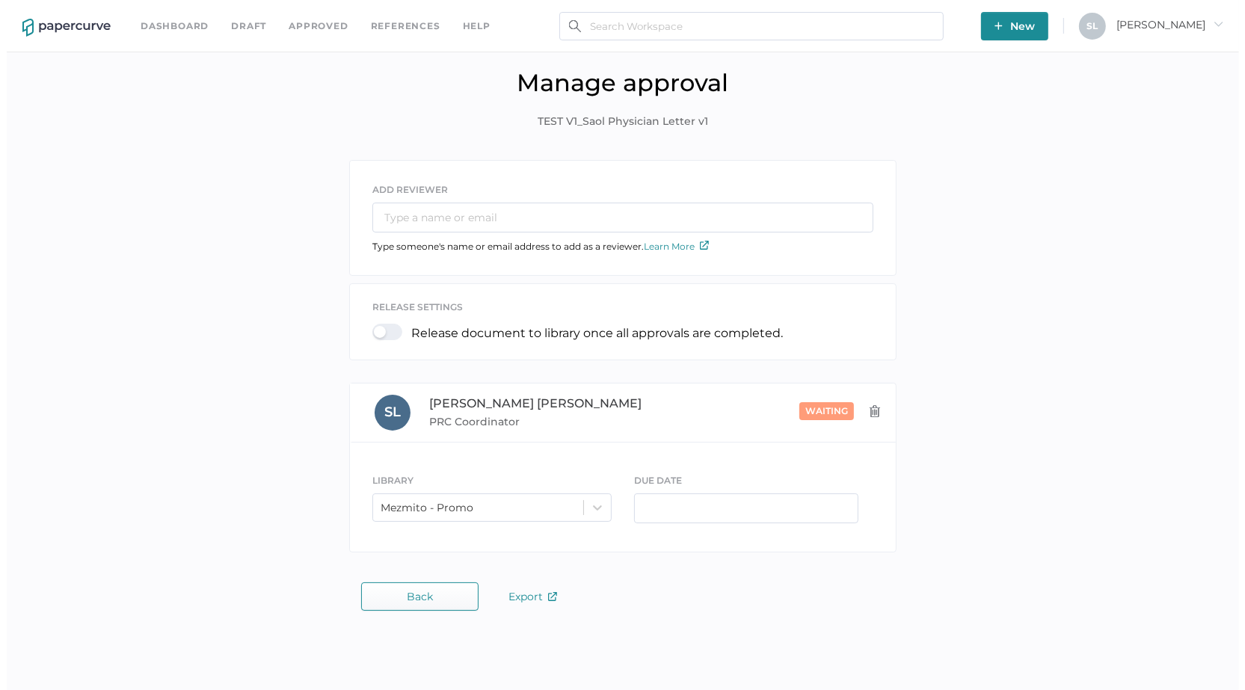
scroll to position [0, 0]
click at [175, 26] on link "Dashboard" at bounding box center [168, 26] width 68 height 16
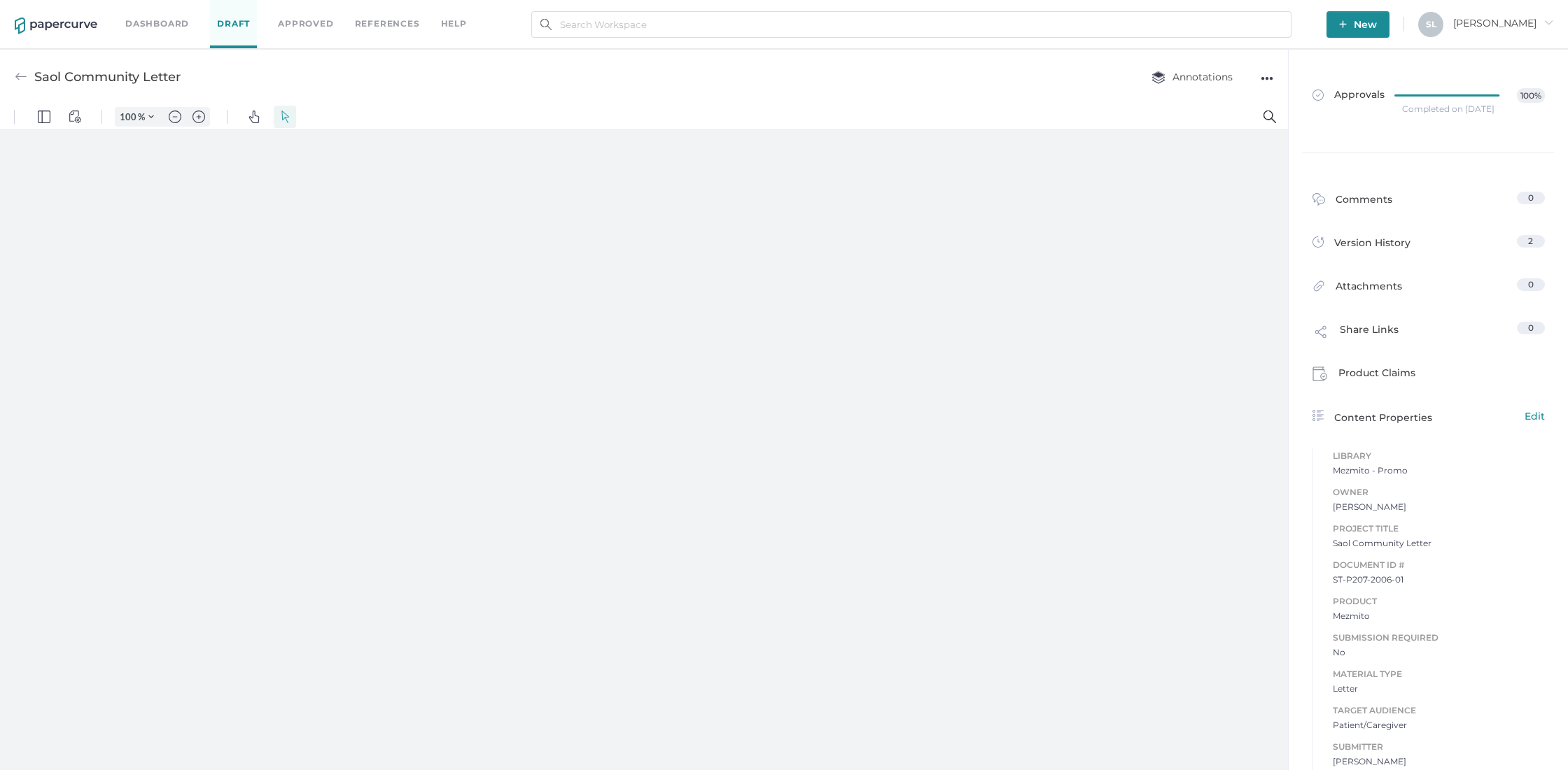
type input "85"
click at [17, 76] on img at bounding box center [21, 77] width 12 height 12
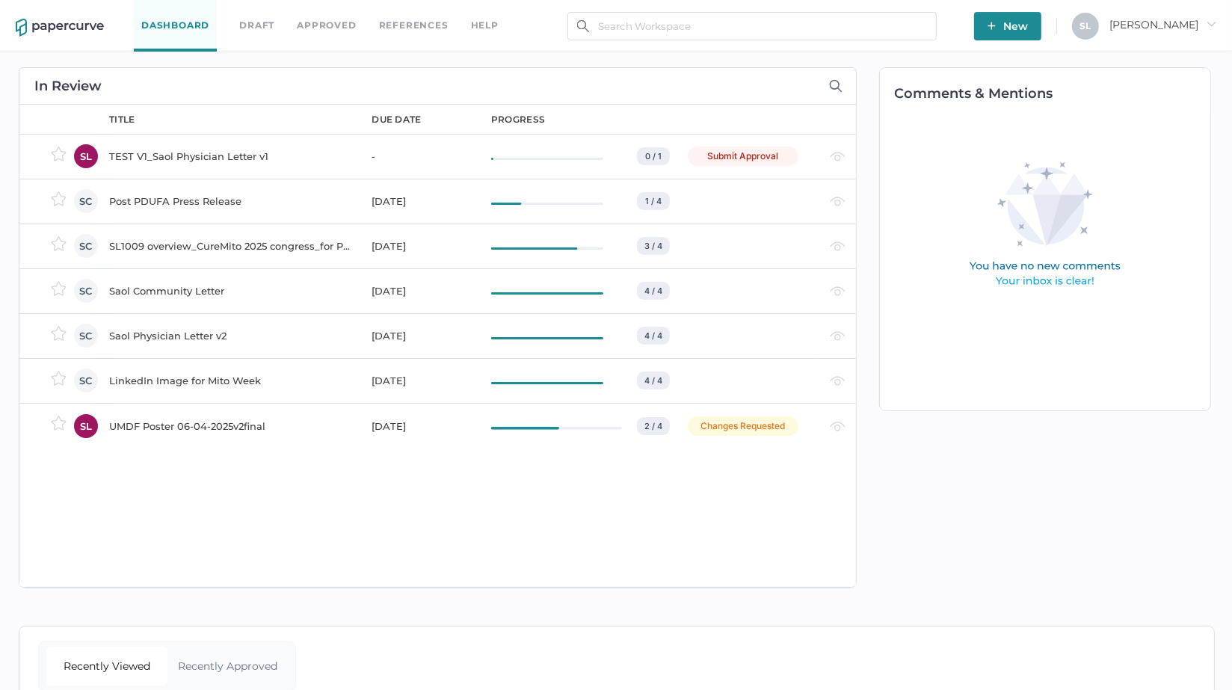
click at [212, 152] on div "TEST V1_Saol Physician Letter v1" at bounding box center [231, 156] width 244 height 18
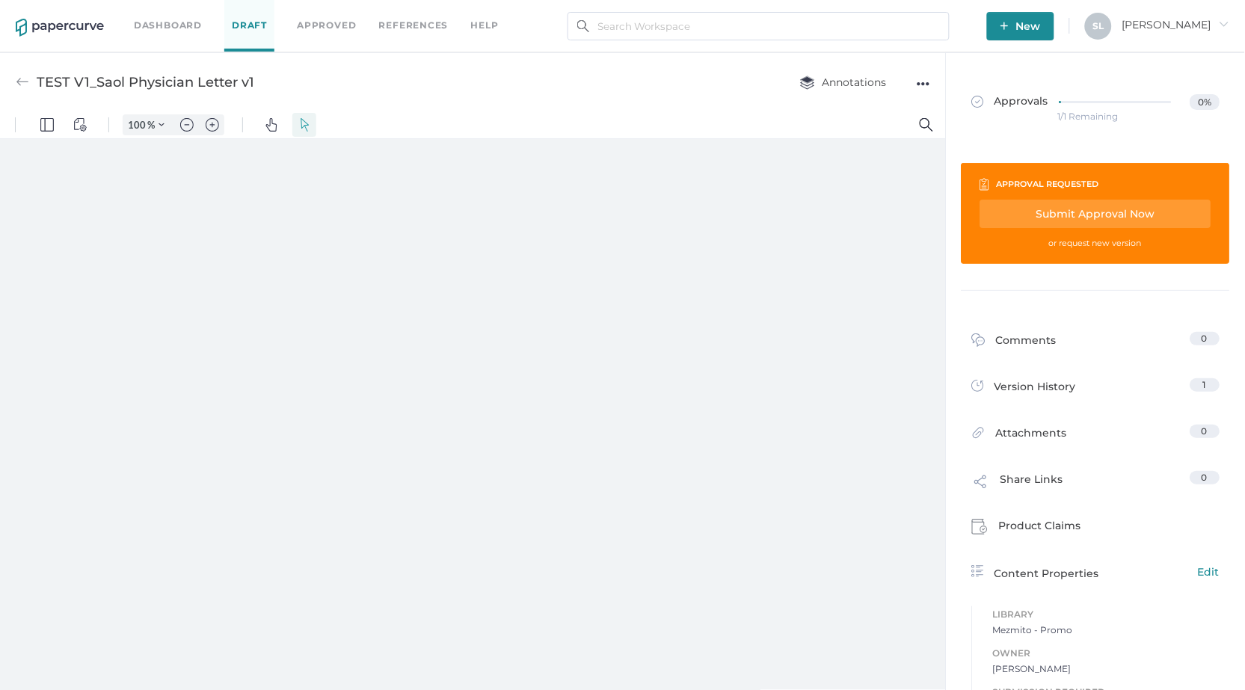
type input "85"
click at [1059, 213] on div "Submit Approval Now" at bounding box center [1095, 214] width 231 height 28
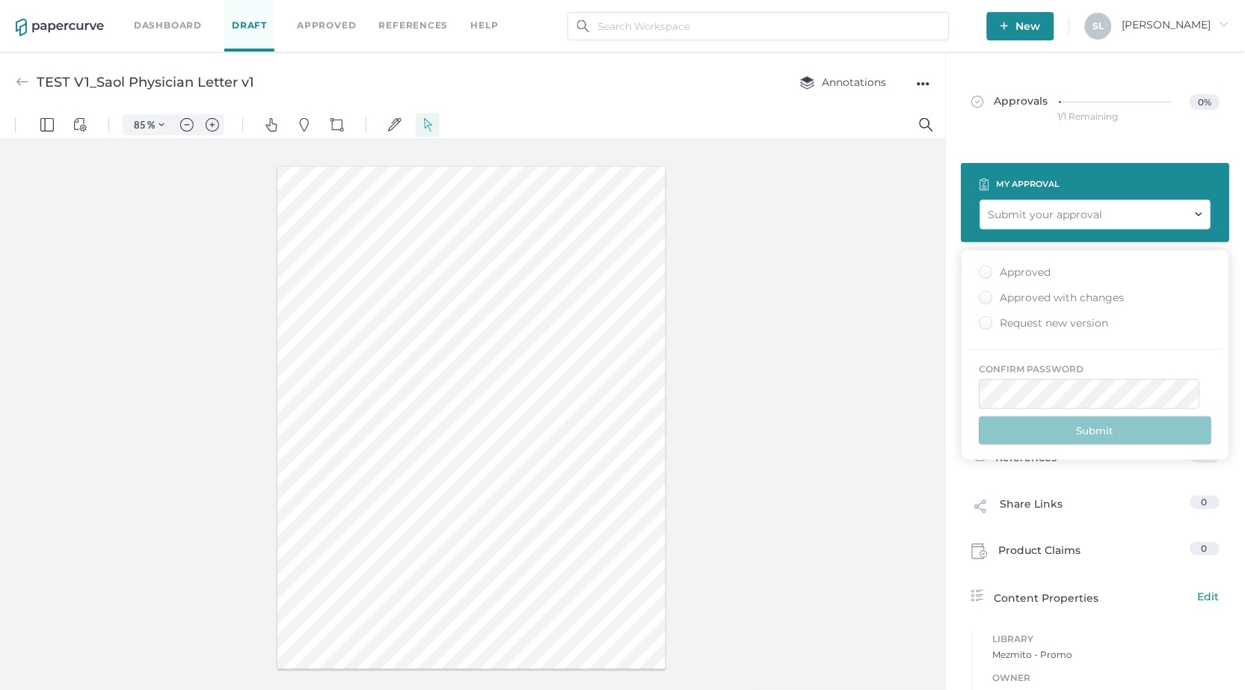
click at [989, 270] on div "Approved" at bounding box center [1015, 272] width 72 height 14
click at [983, 268] on input "Approved" at bounding box center [983, 268] width 0 height 0
click at [861, 430] on div at bounding box center [473, 416] width 946 height 557
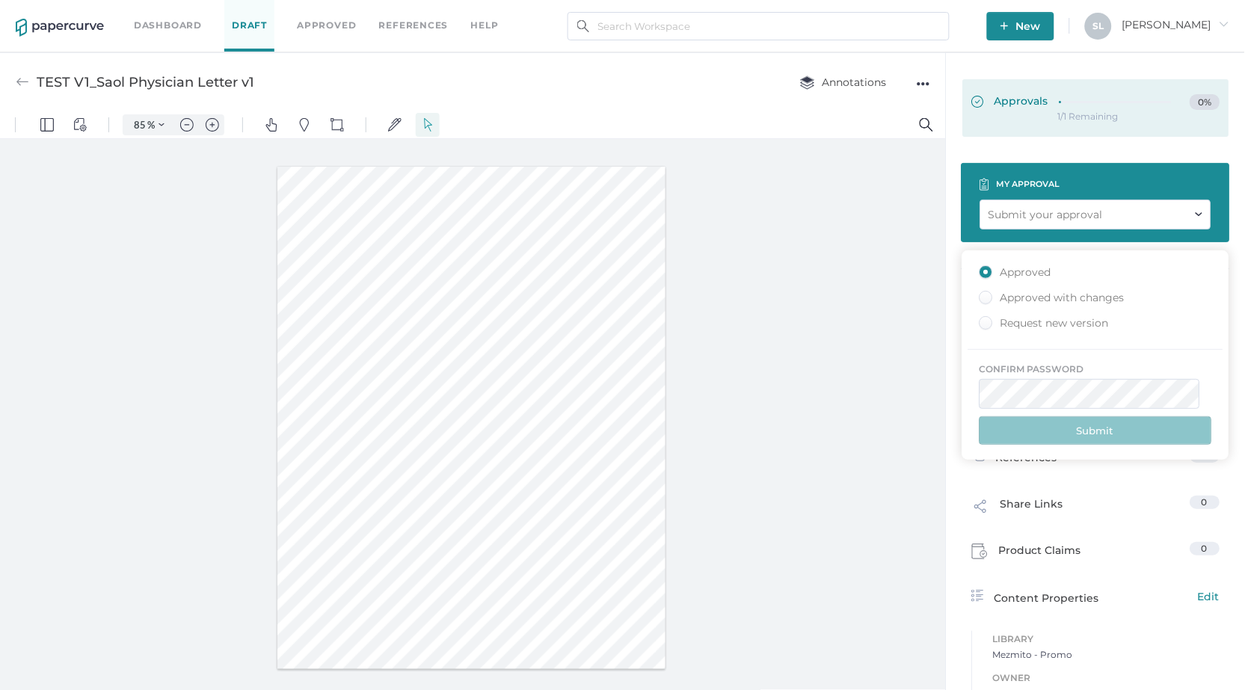
click at [1003, 101] on span "Approvals" at bounding box center [1010, 102] width 77 height 16
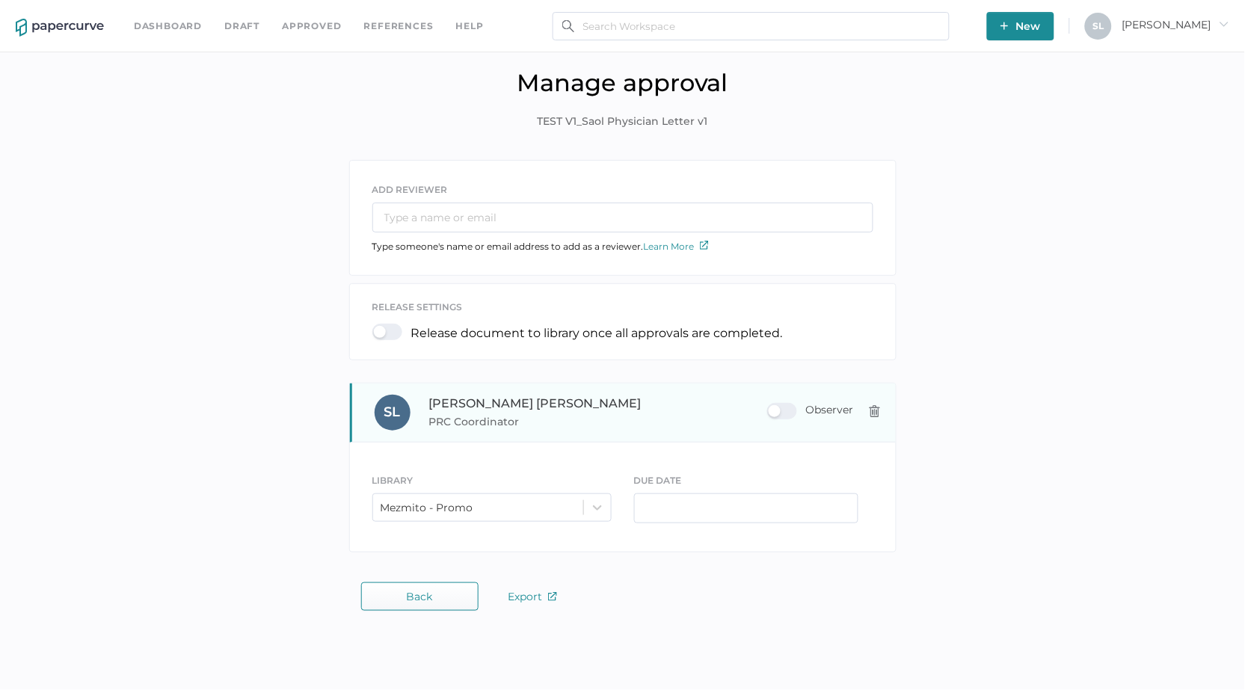
click at [828, 414] on div "Observer" at bounding box center [810, 411] width 87 height 16
click at [770, 405] on input "Observer" at bounding box center [770, 405] width 0 height 0
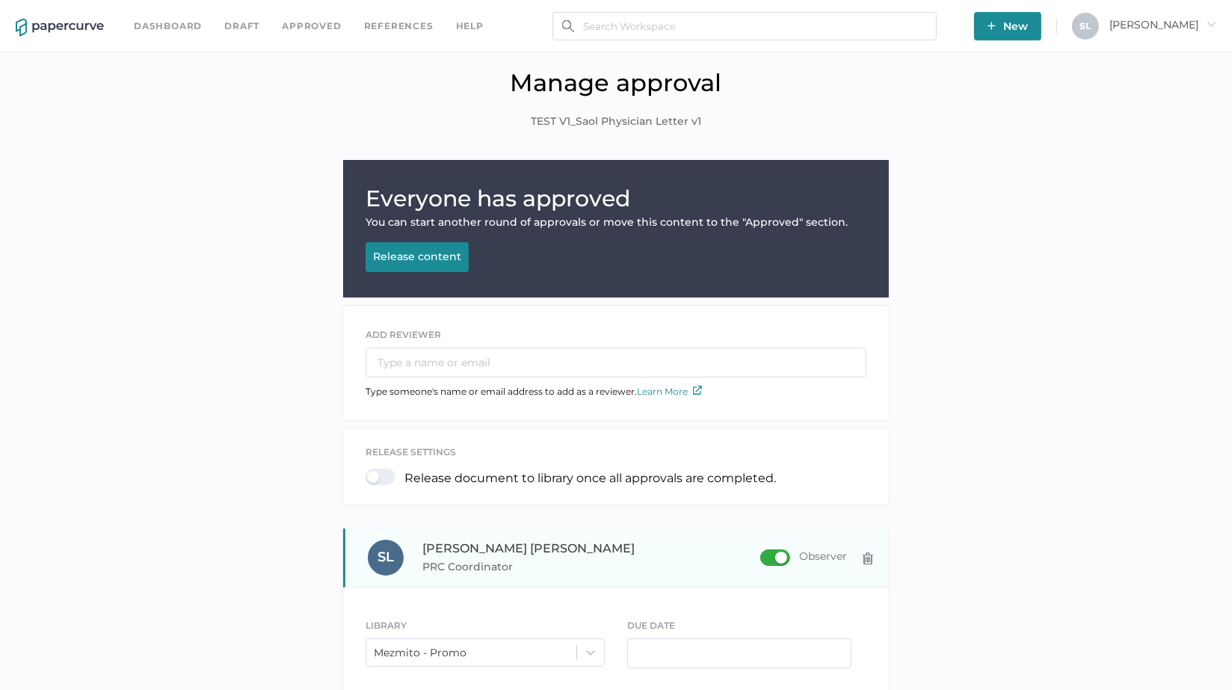
click at [772, 554] on div "Observer" at bounding box center [803, 558] width 87 height 16
click at [763, 552] on input "Observer" at bounding box center [763, 552] width 0 height 0
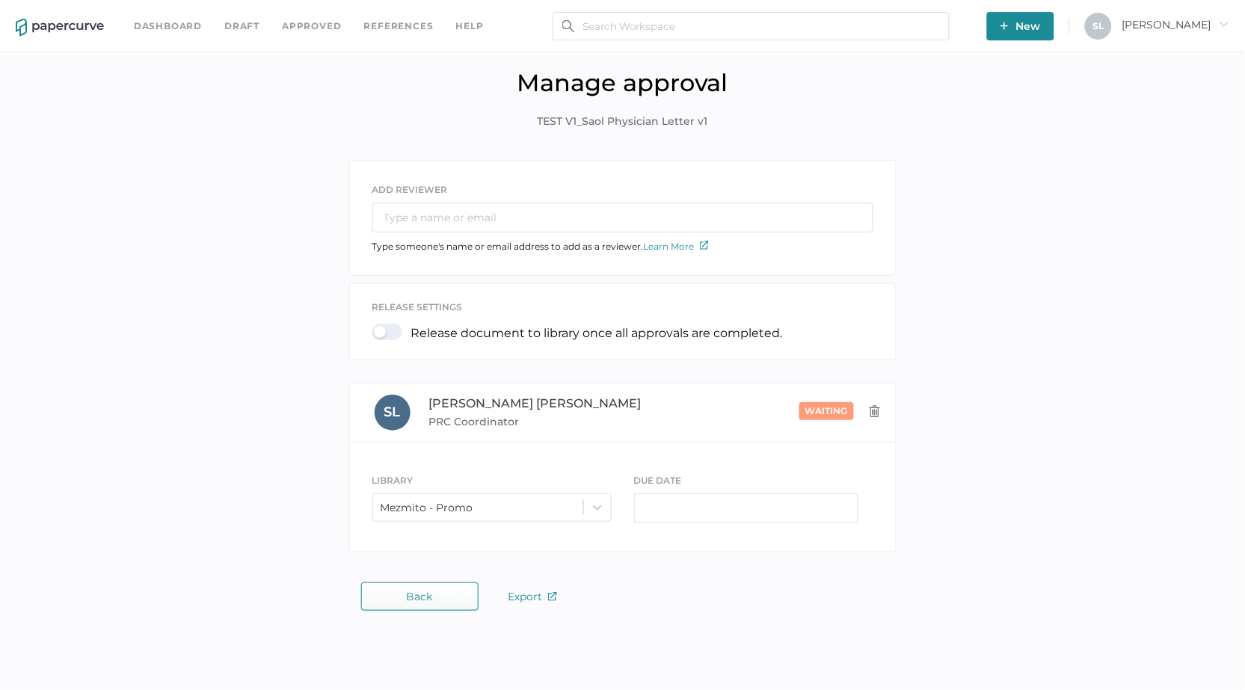
click at [454, 588] on button "Back" at bounding box center [419, 596] width 117 height 28
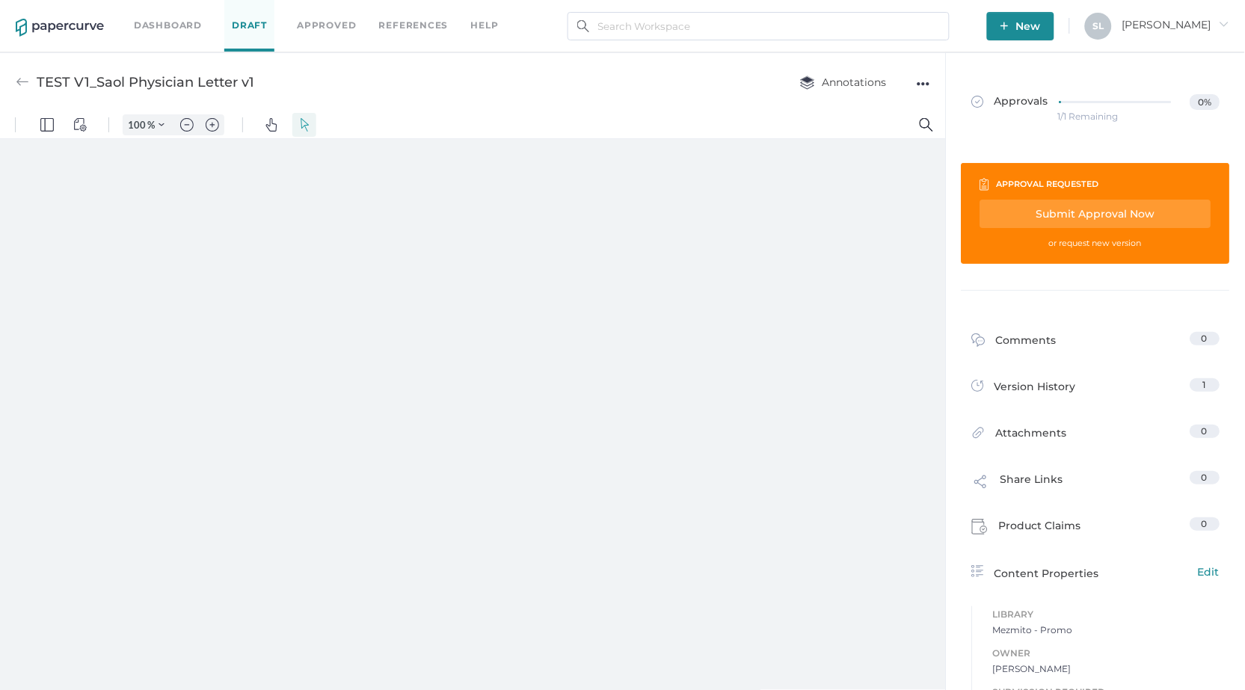
type input "85"
click at [1087, 218] on div "Submit Approval Now" at bounding box center [1095, 214] width 231 height 28
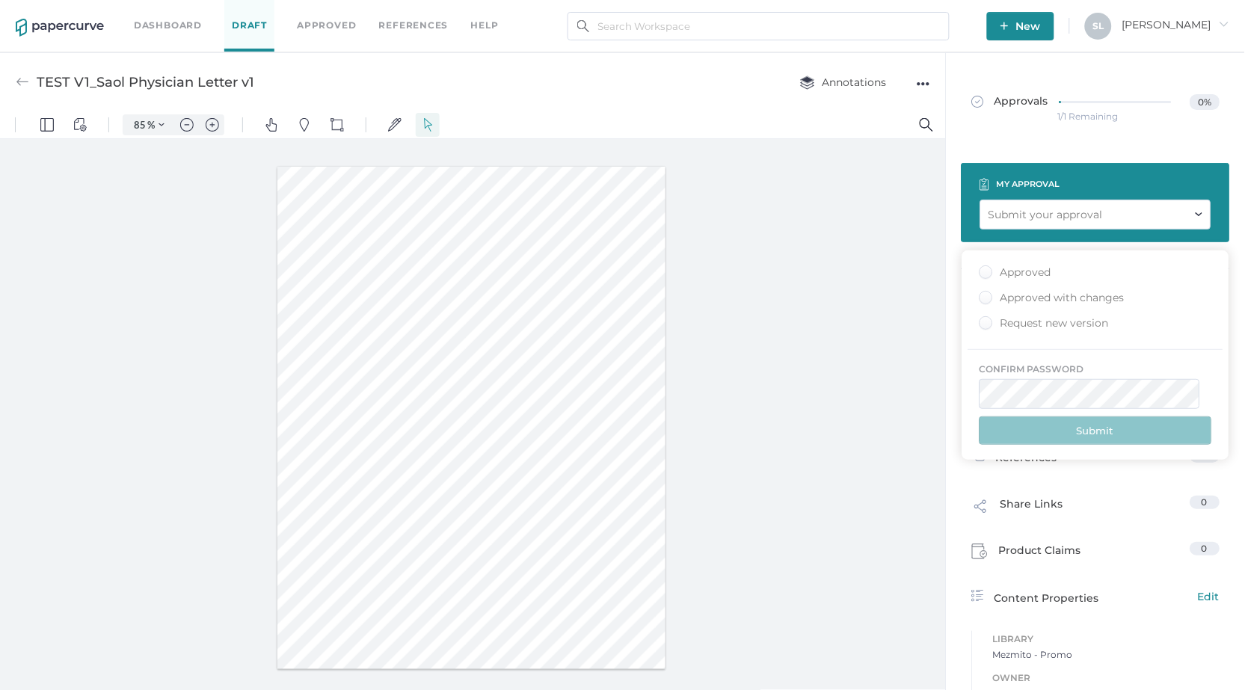
click at [984, 271] on div "Approved" at bounding box center [1015, 272] width 72 height 14
click at [983, 268] on input "Approved" at bounding box center [983, 268] width 0 height 0
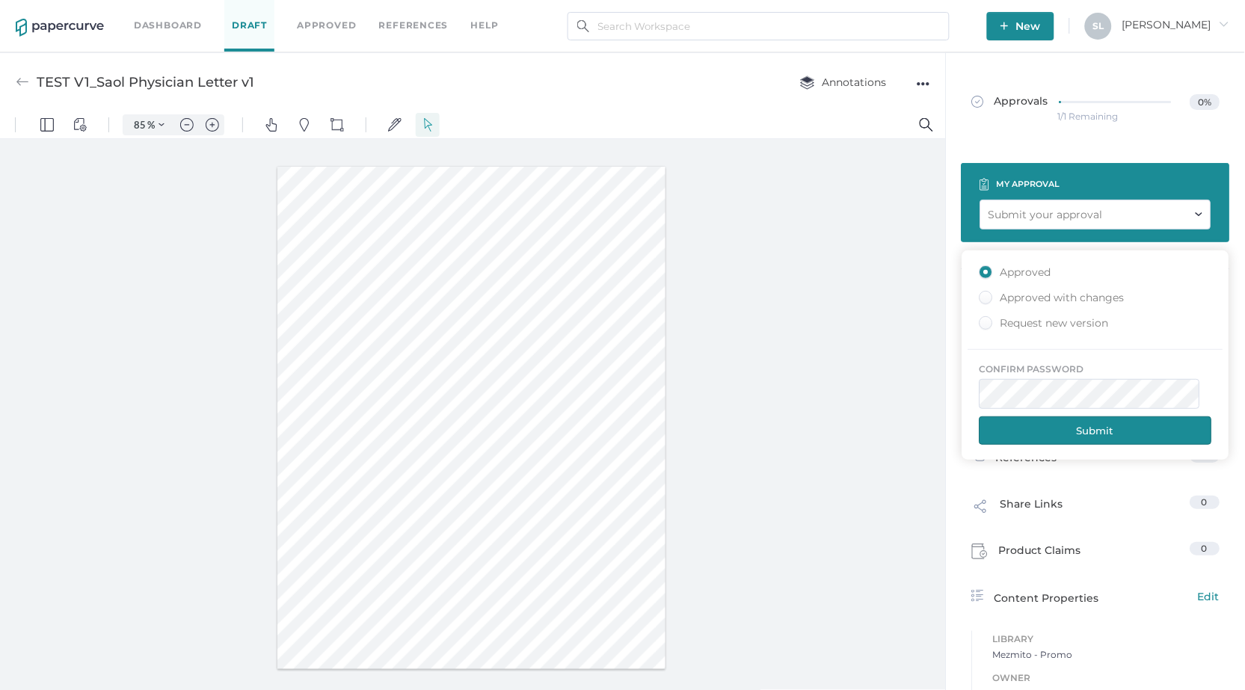
click at [1163, 422] on button "Submit" at bounding box center [1095, 430] width 233 height 28
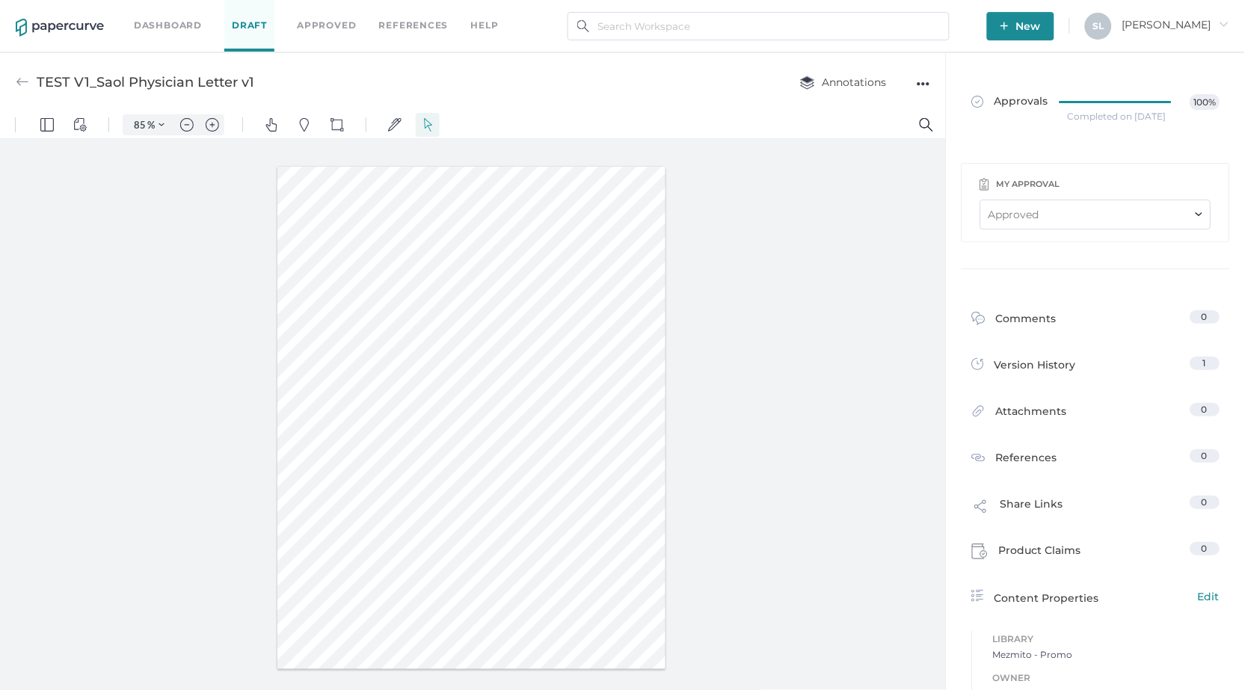
click at [923, 80] on div "●●●" at bounding box center [923, 83] width 13 height 21
click at [860, 200] on span "Upload new version" at bounding box center [864, 197] width 103 height 28
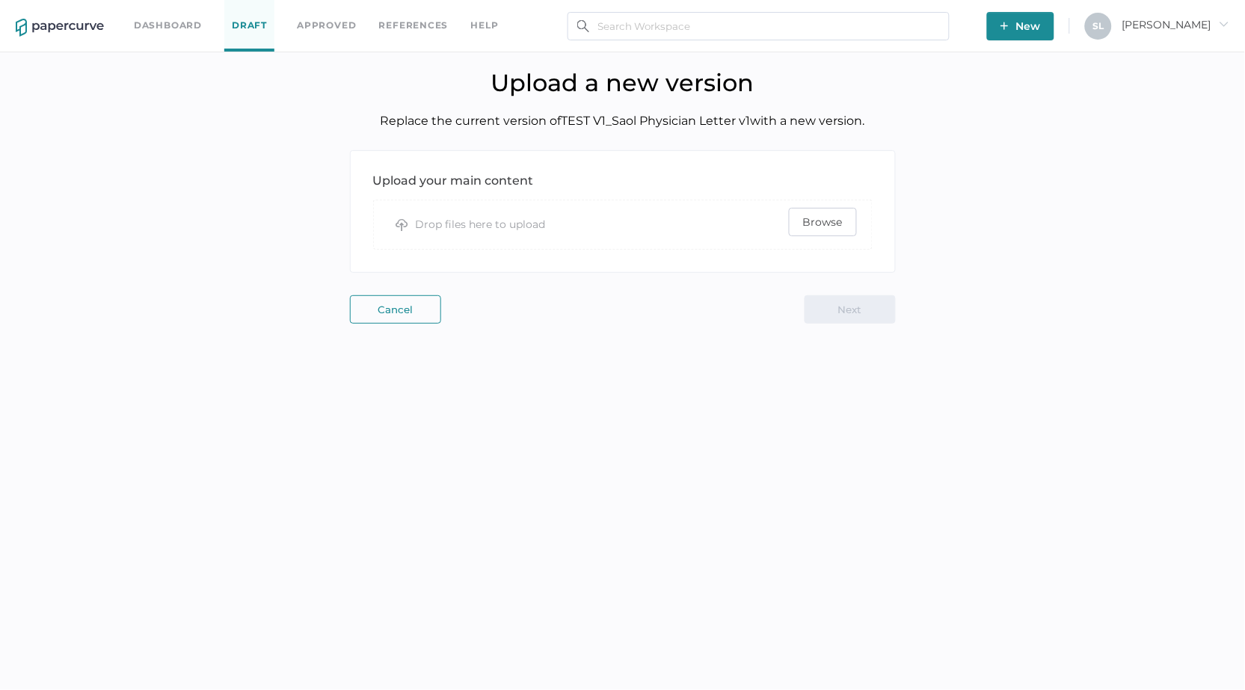
click at [833, 224] on span "Browse" at bounding box center [823, 222] width 40 height 27
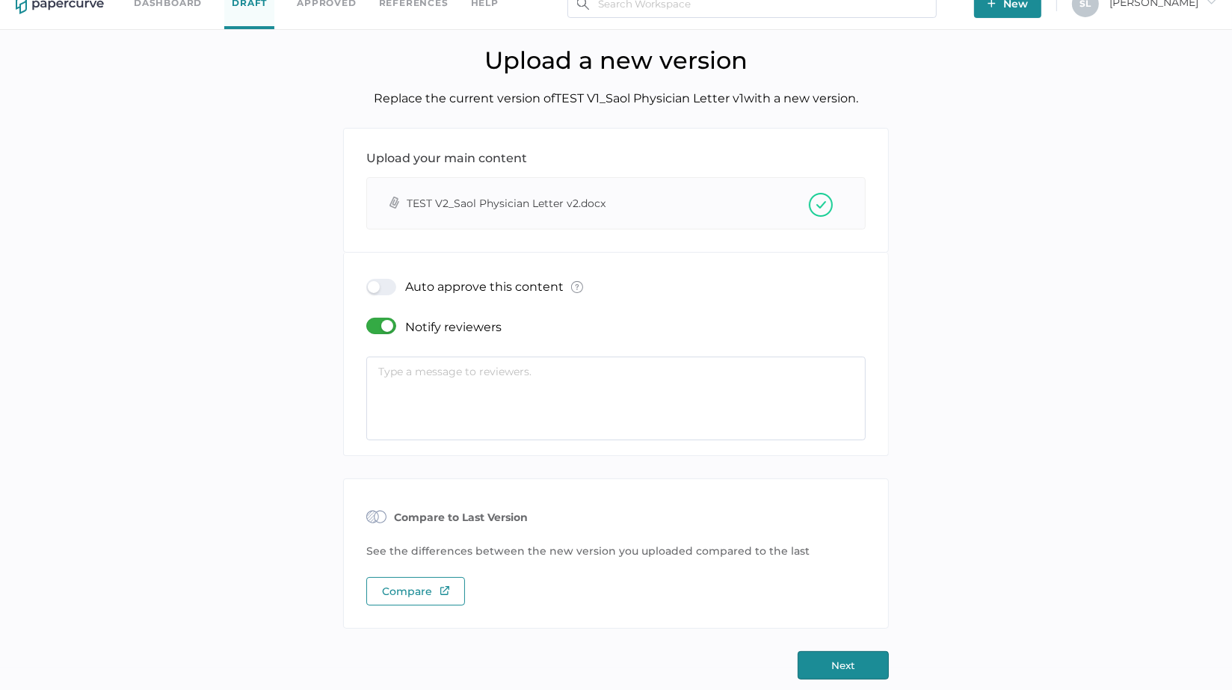
scroll to position [31, 0]
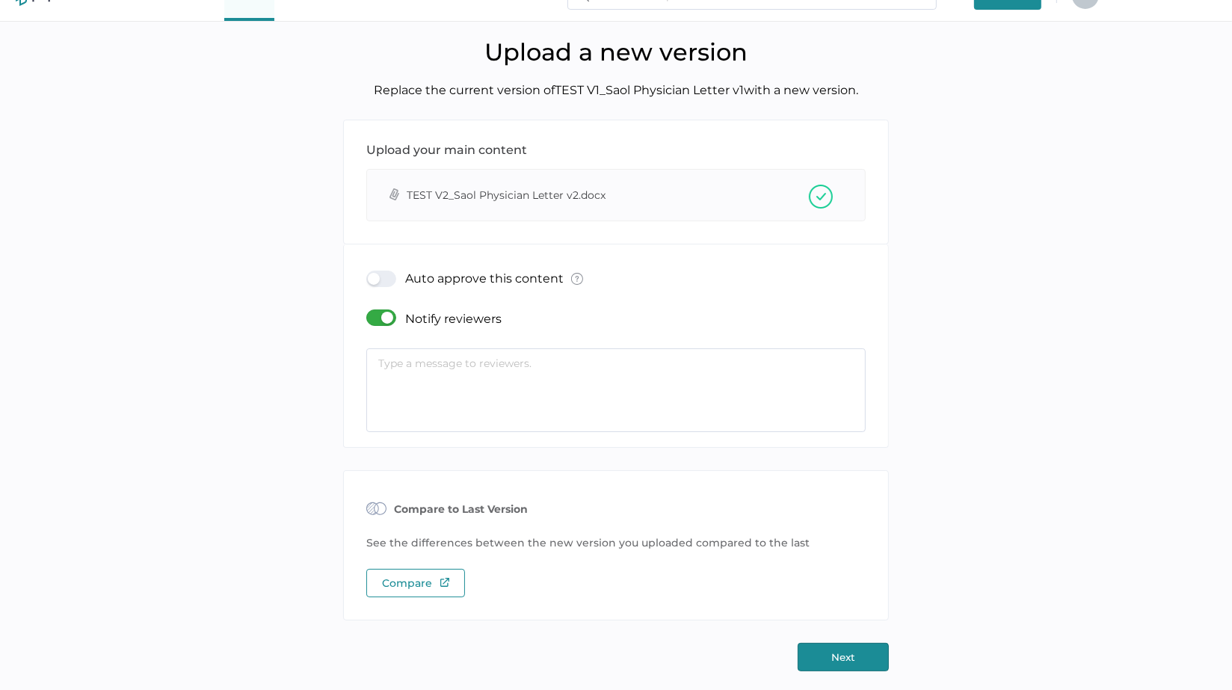
click at [849, 657] on button "Next" at bounding box center [843, 657] width 91 height 28
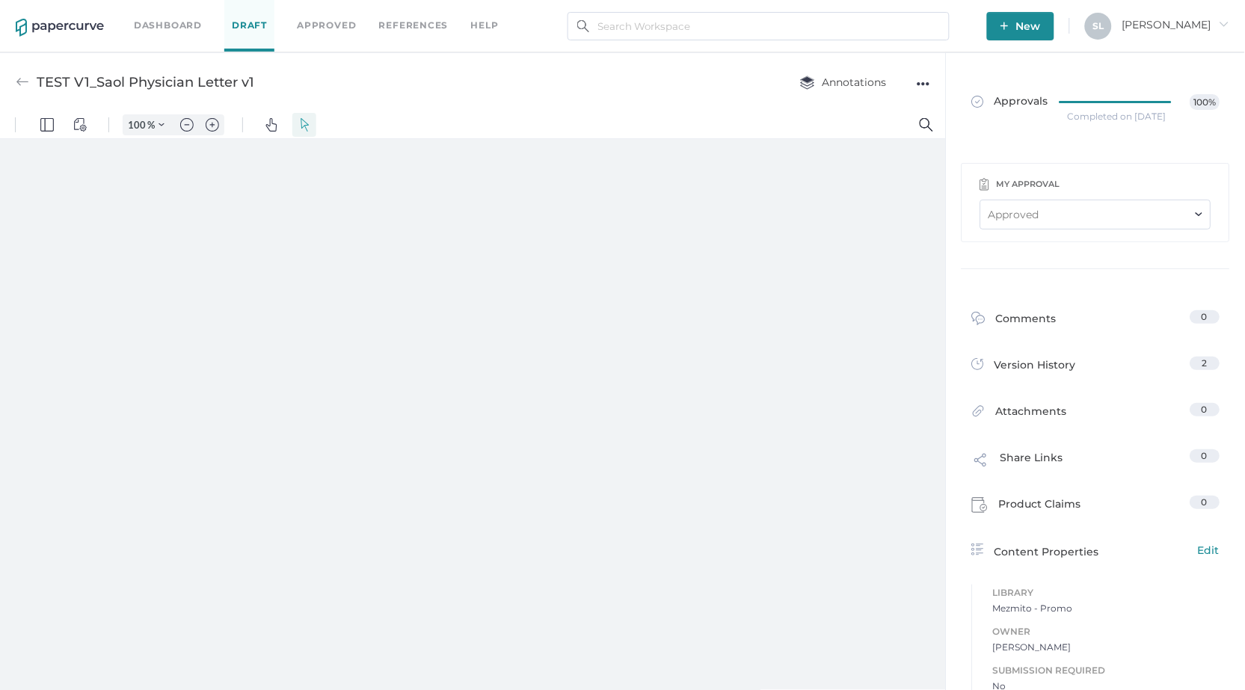
type input "85"
click at [487, 24] on div "help" at bounding box center [485, 25] width 28 height 16
click at [419, 51] on link "Knowledge Base" at bounding box center [426, 51] width 115 height 16
